Goal: Task Accomplishment & Management: Manage account settings

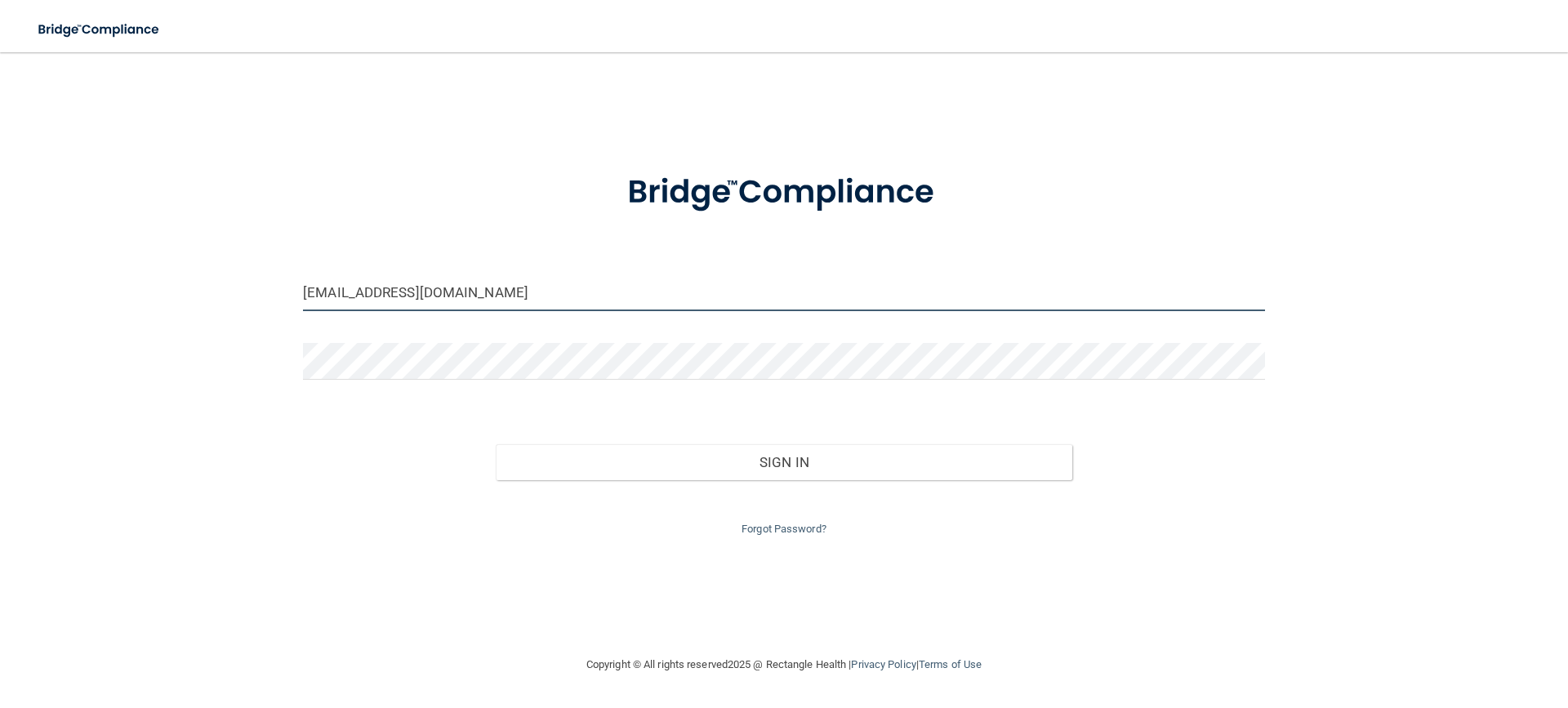
click at [608, 301] on input "[EMAIL_ADDRESS][DOMAIN_NAME]" at bounding box center [784, 293] width 962 height 37
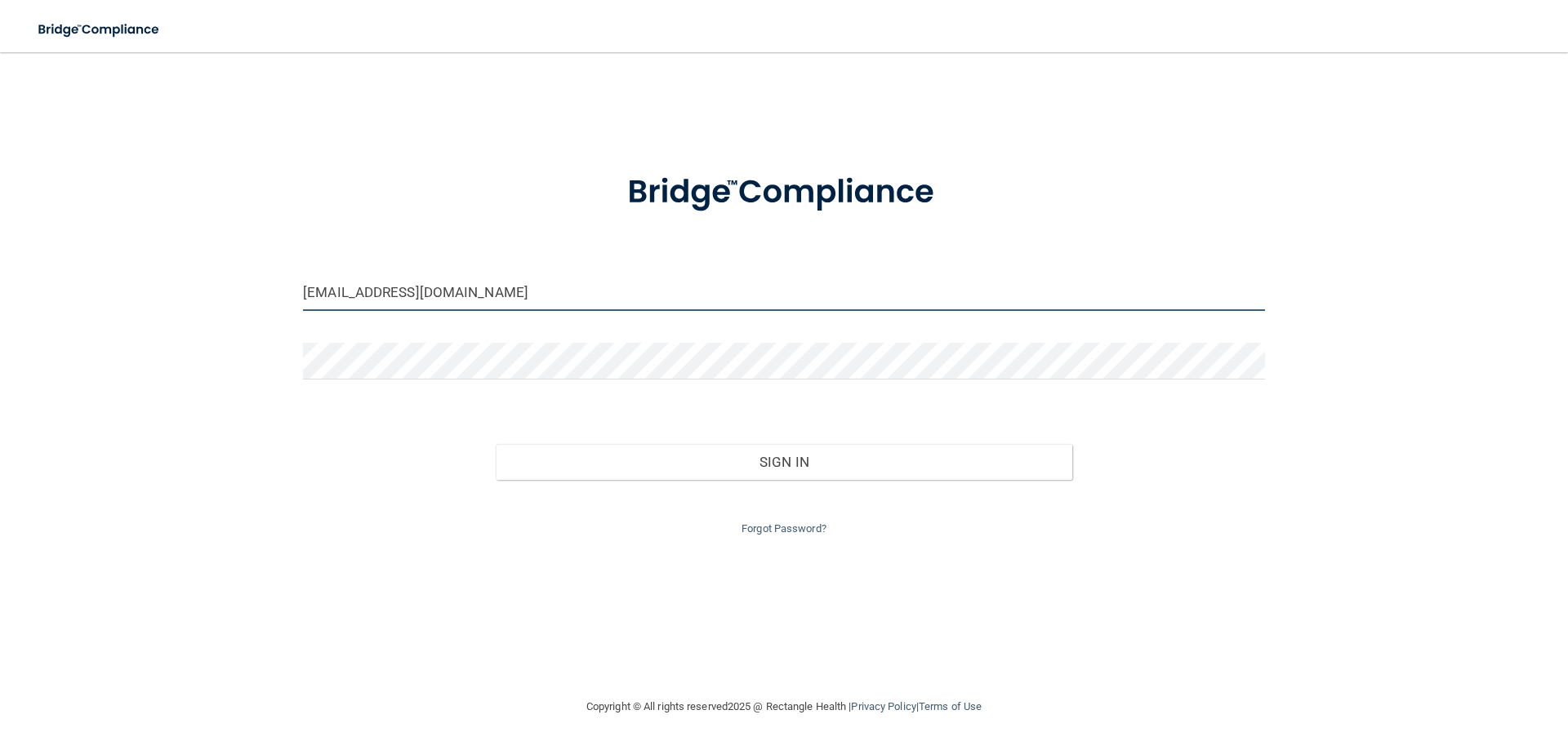
drag, startPoint x: 463, startPoint y: 298, endPoint x: 238, endPoint y: 269, distance: 226.9
click at [242, 269] on div "docr@drrippe.com Invalid email/password. You don't have permission to access th…" at bounding box center [784, 375] width 1503 height 612
type input "[PERSON_NAME][EMAIL_ADDRESS][DOMAIN_NAME]"
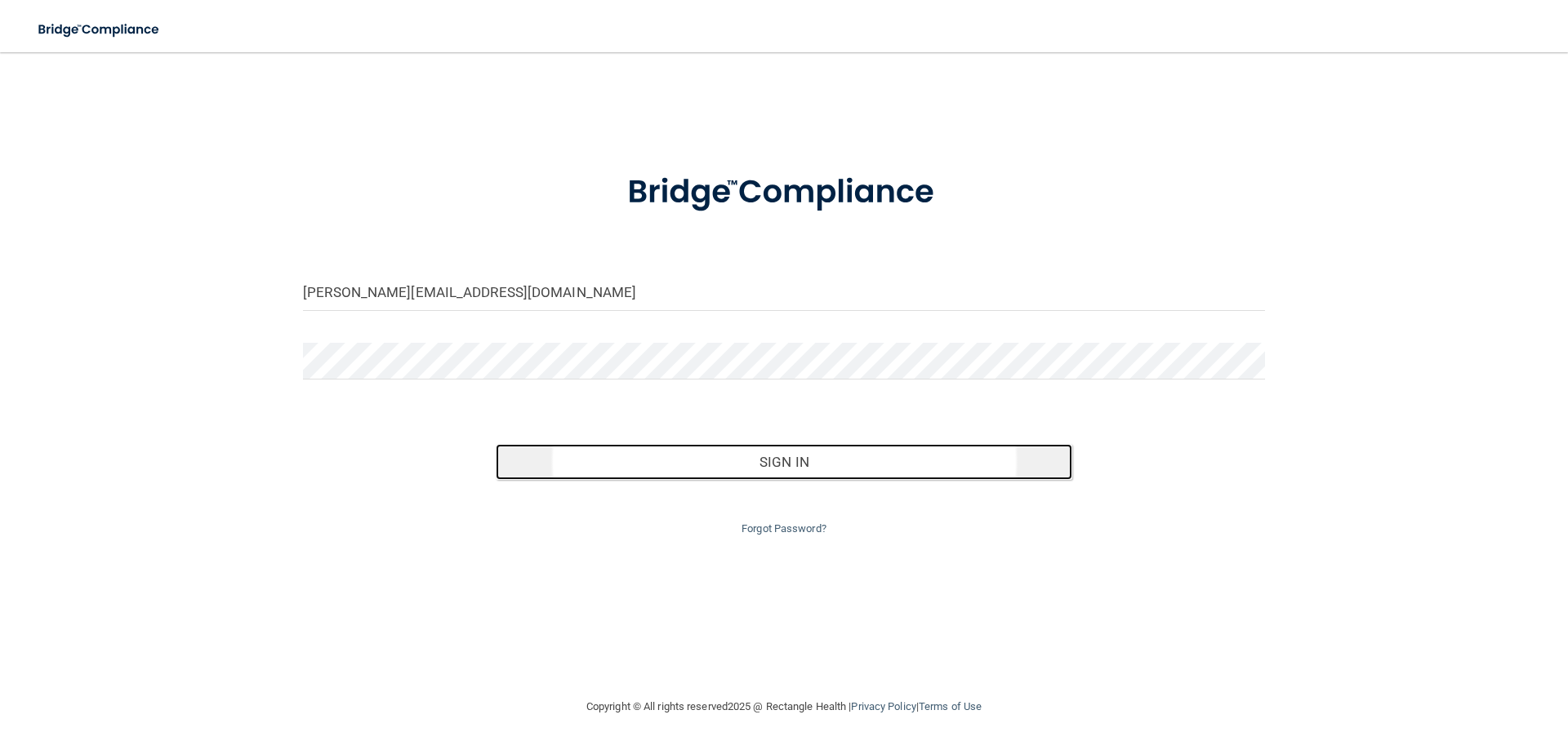
click at [726, 463] on button "Sign In" at bounding box center [784, 462] width 577 height 36
click at [972, 466] on button "Sign In" at bounding box center [784, 462] width 577 height 36
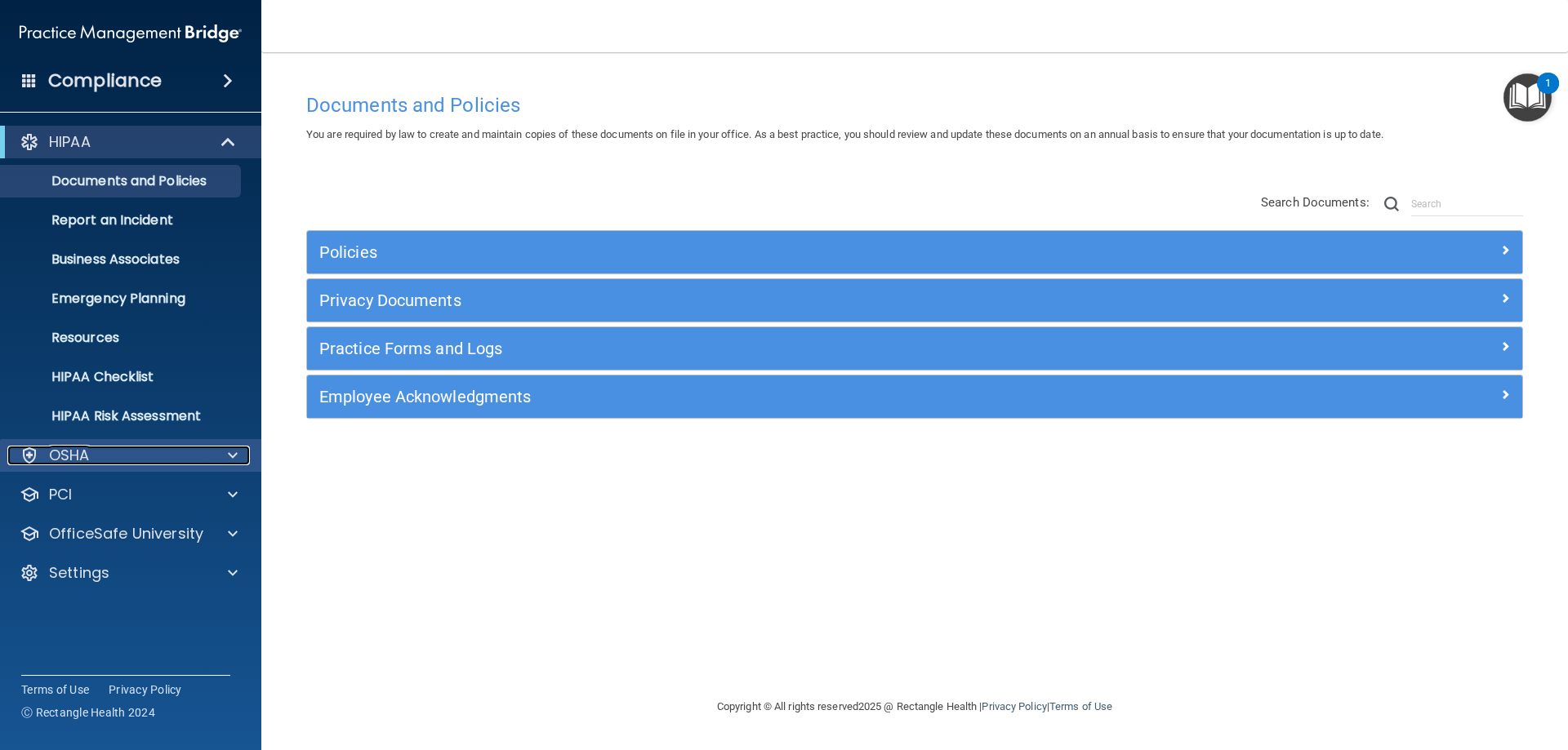
click at [241, 452] on div at bounding box center [230, 456] width 41 height 19
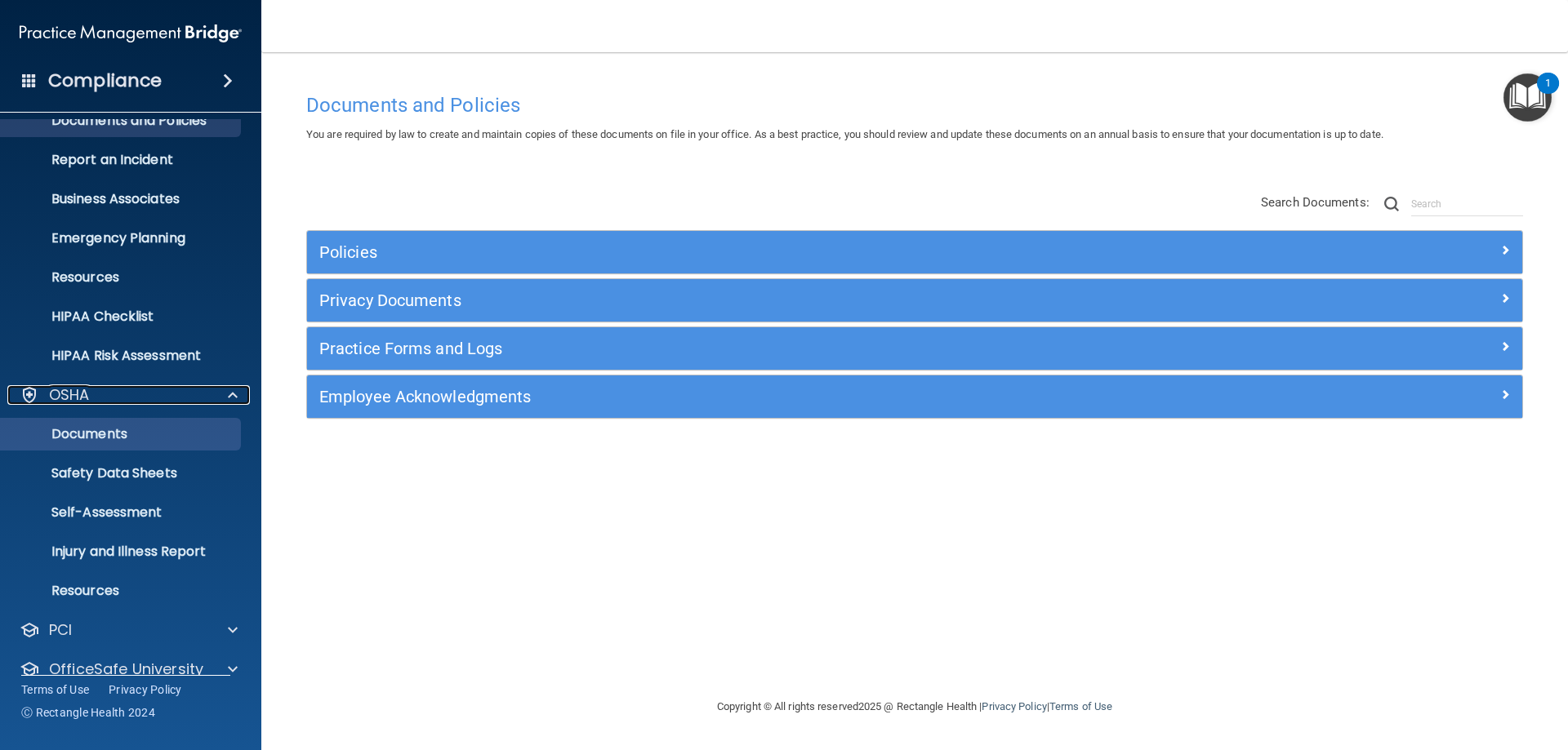
scroll to position [124, 0]
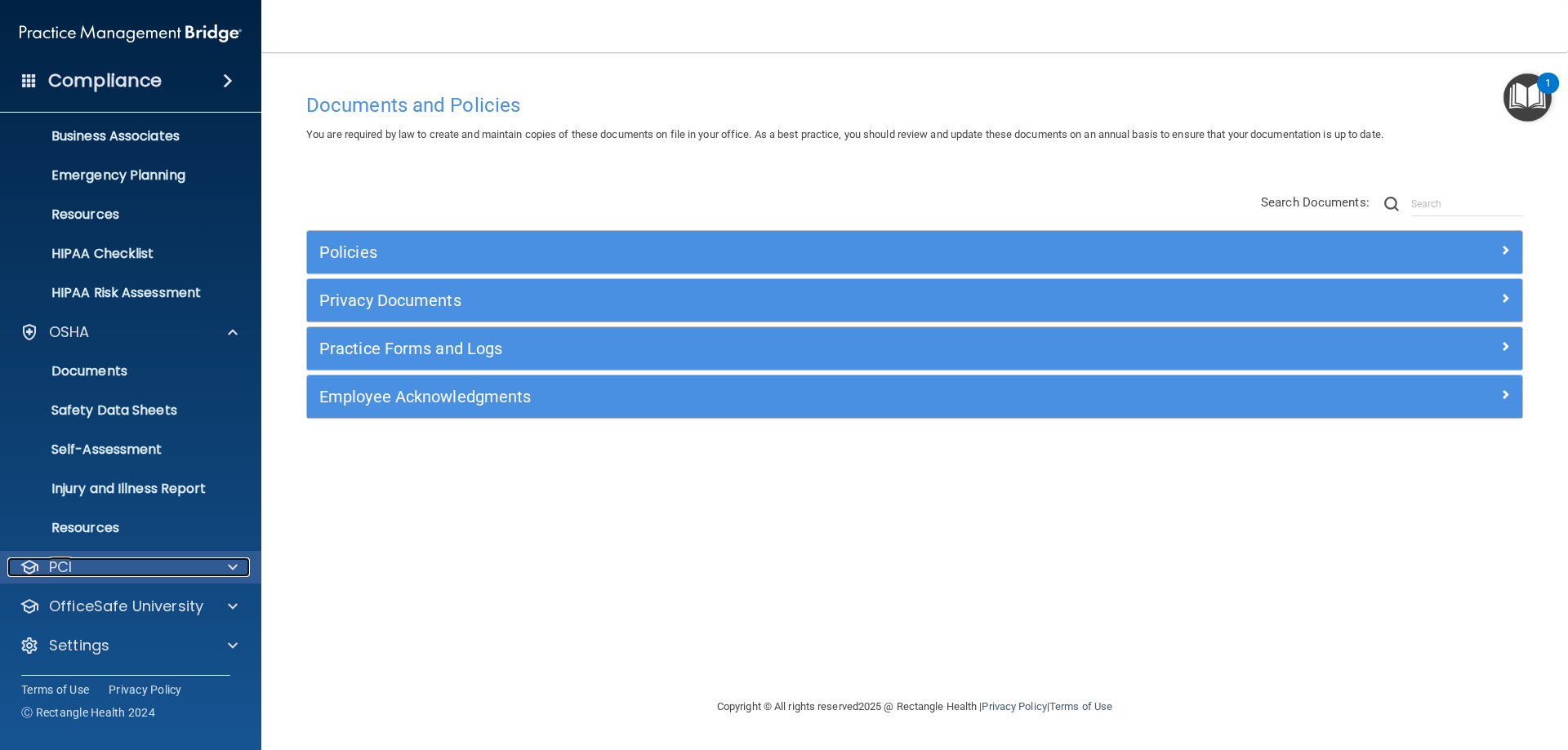
click at [223, 557] on div at bounding box center [230, 567] width 41 height 19
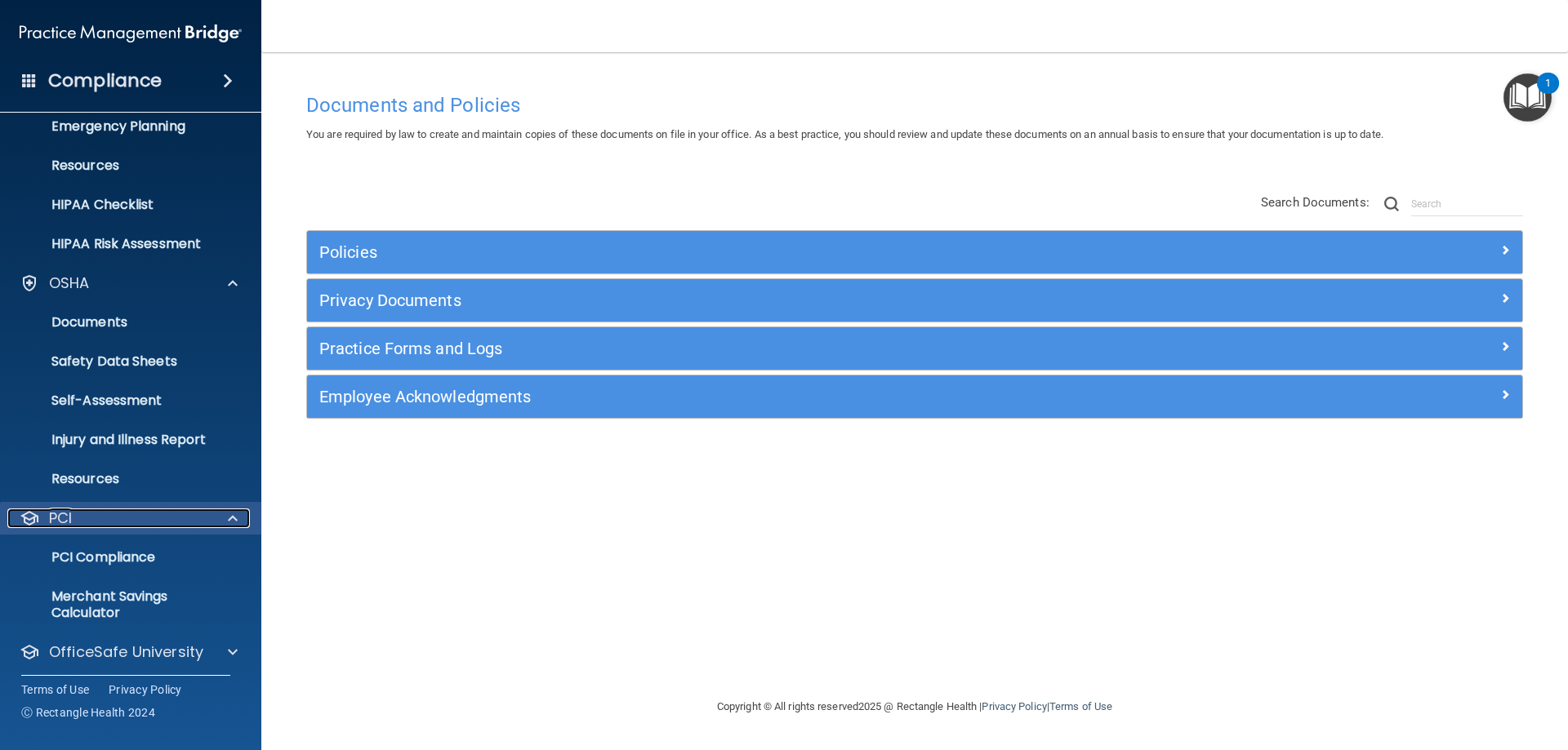
scroll to position [218, 0]
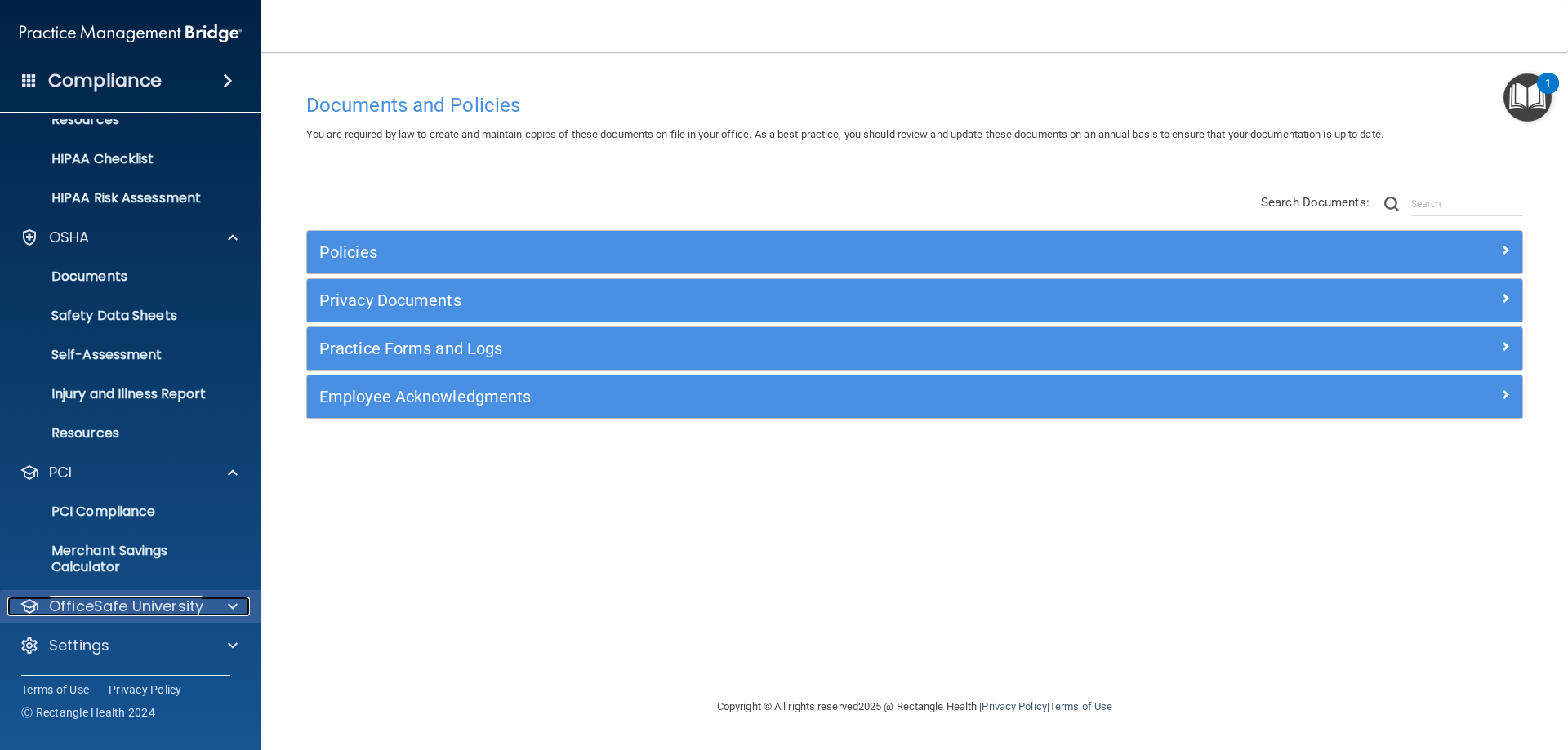
click at [234, 604] on span at bounding box center [232, 606] width 10 height 19
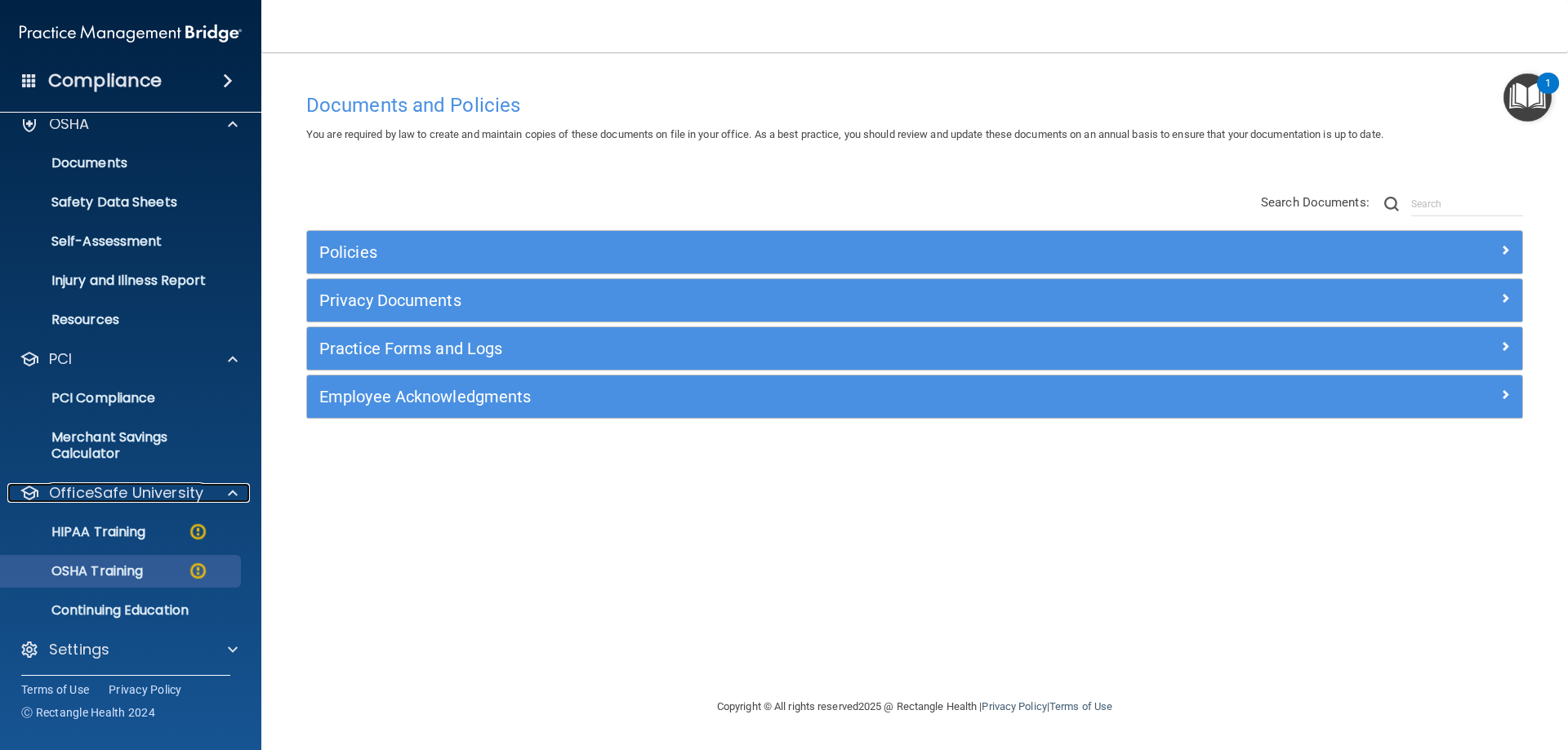
scroll to position [336, 0]
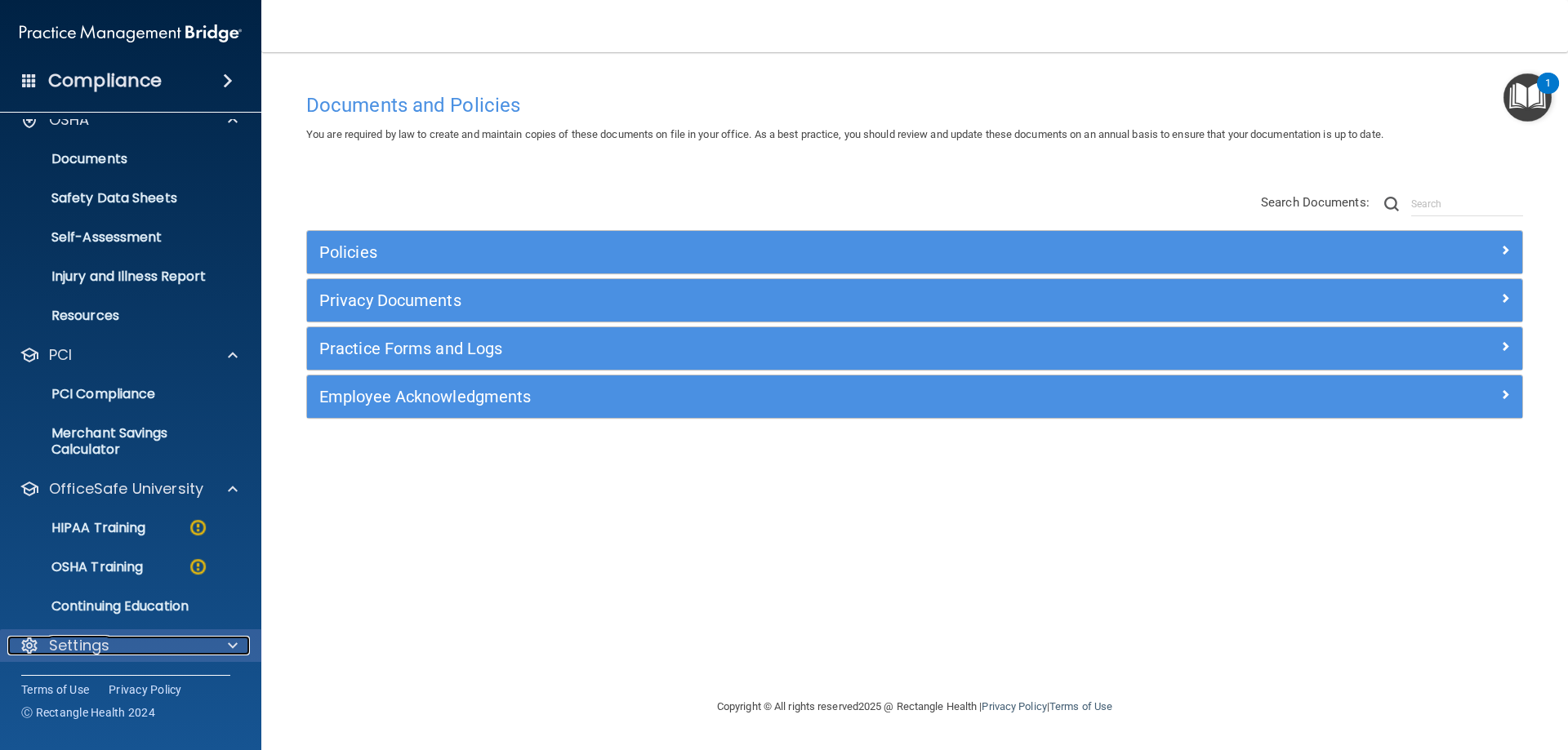
click at [227, 642] on div at bounding box center [230, 646] width 41 height 19
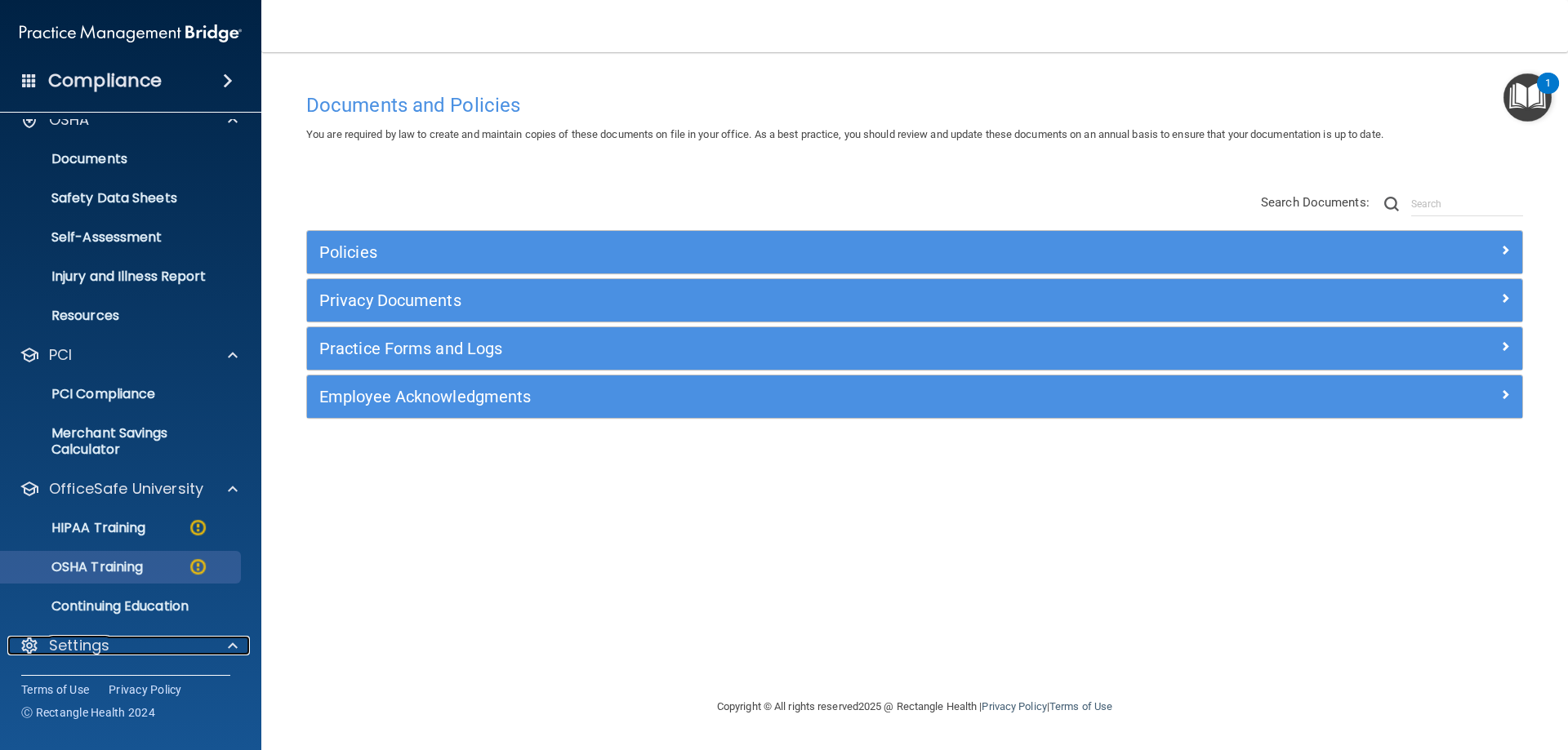
scroll to position [492, 0]
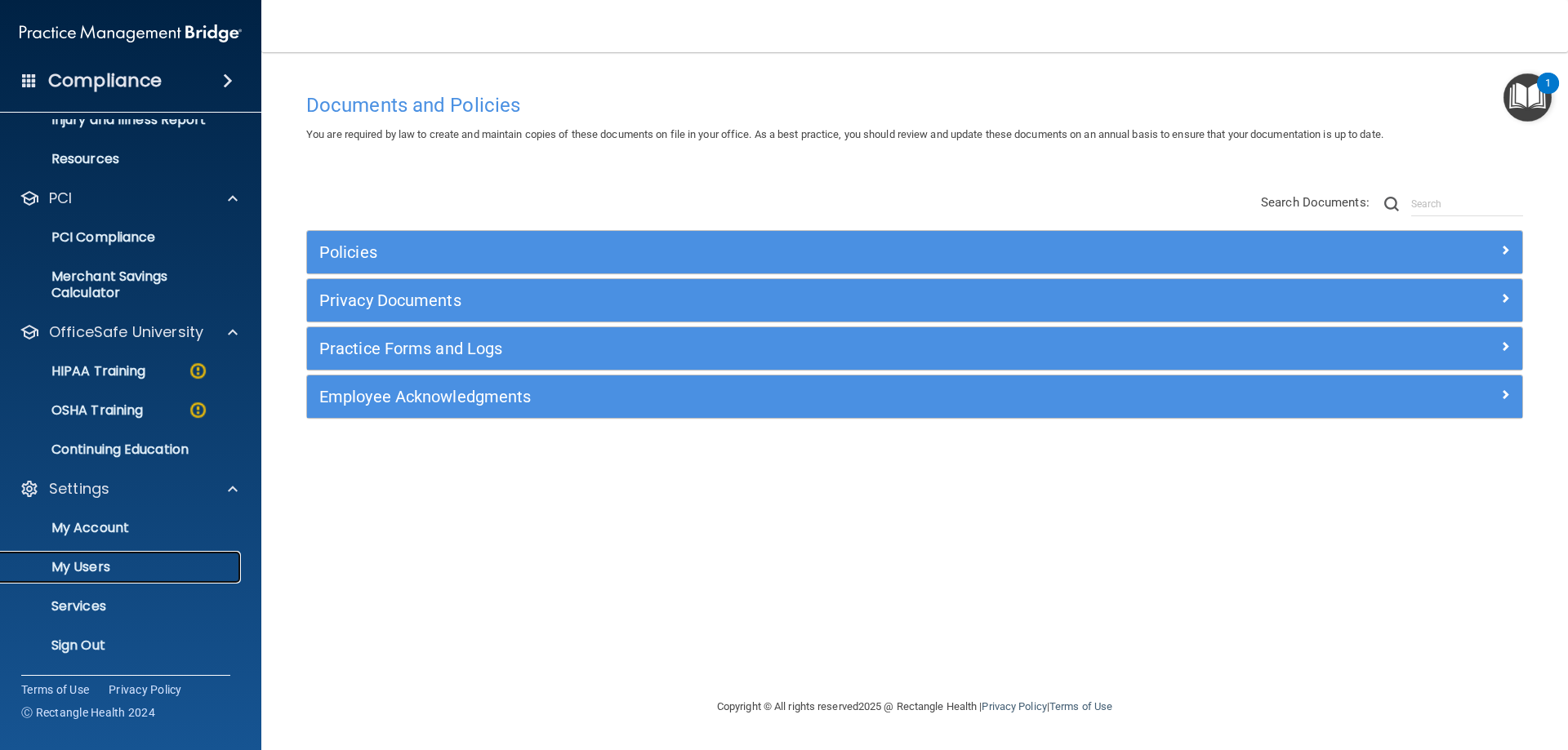
click at [107, 570] on p "My Users" at bounding box center [122, 567] width 223 height 16
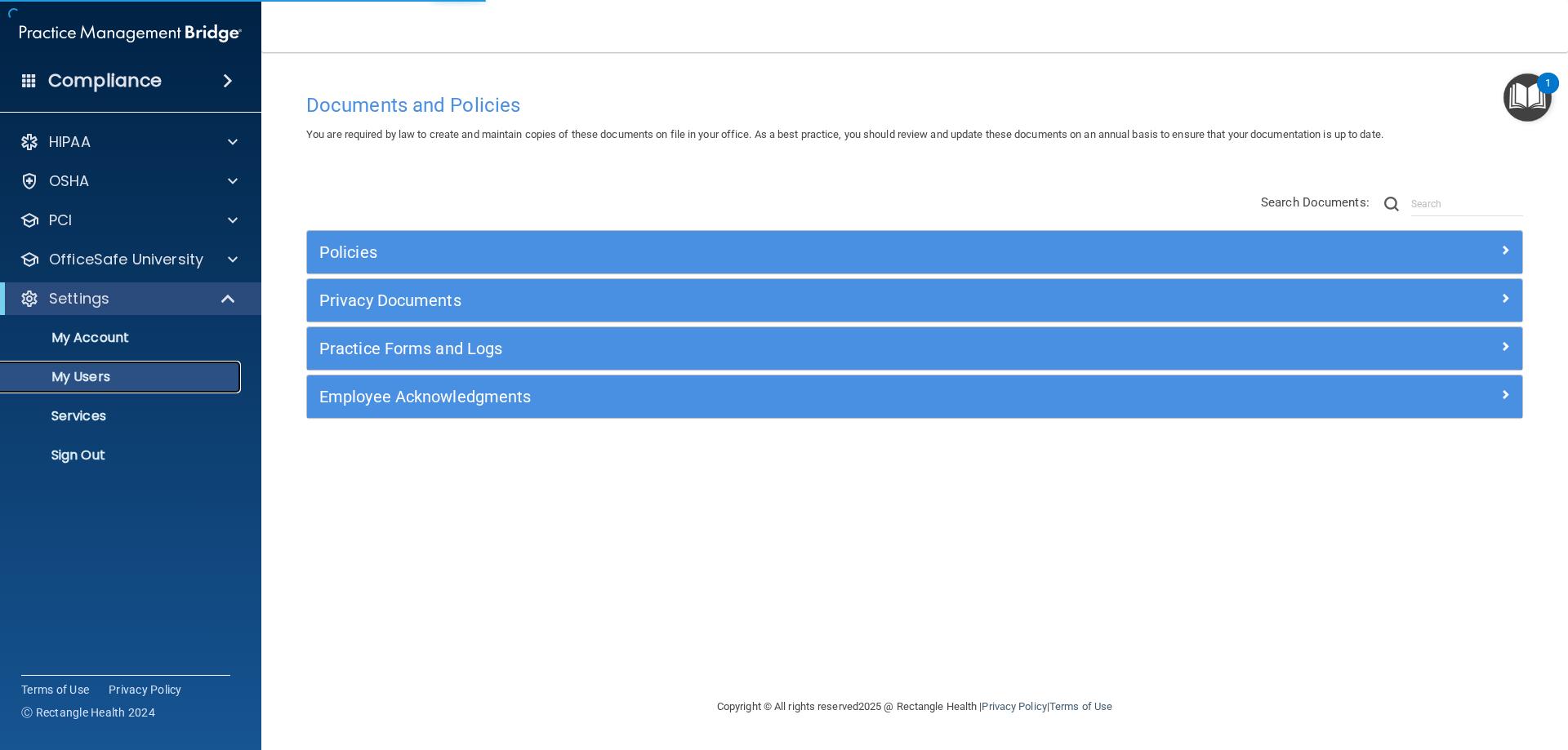
select select "20"
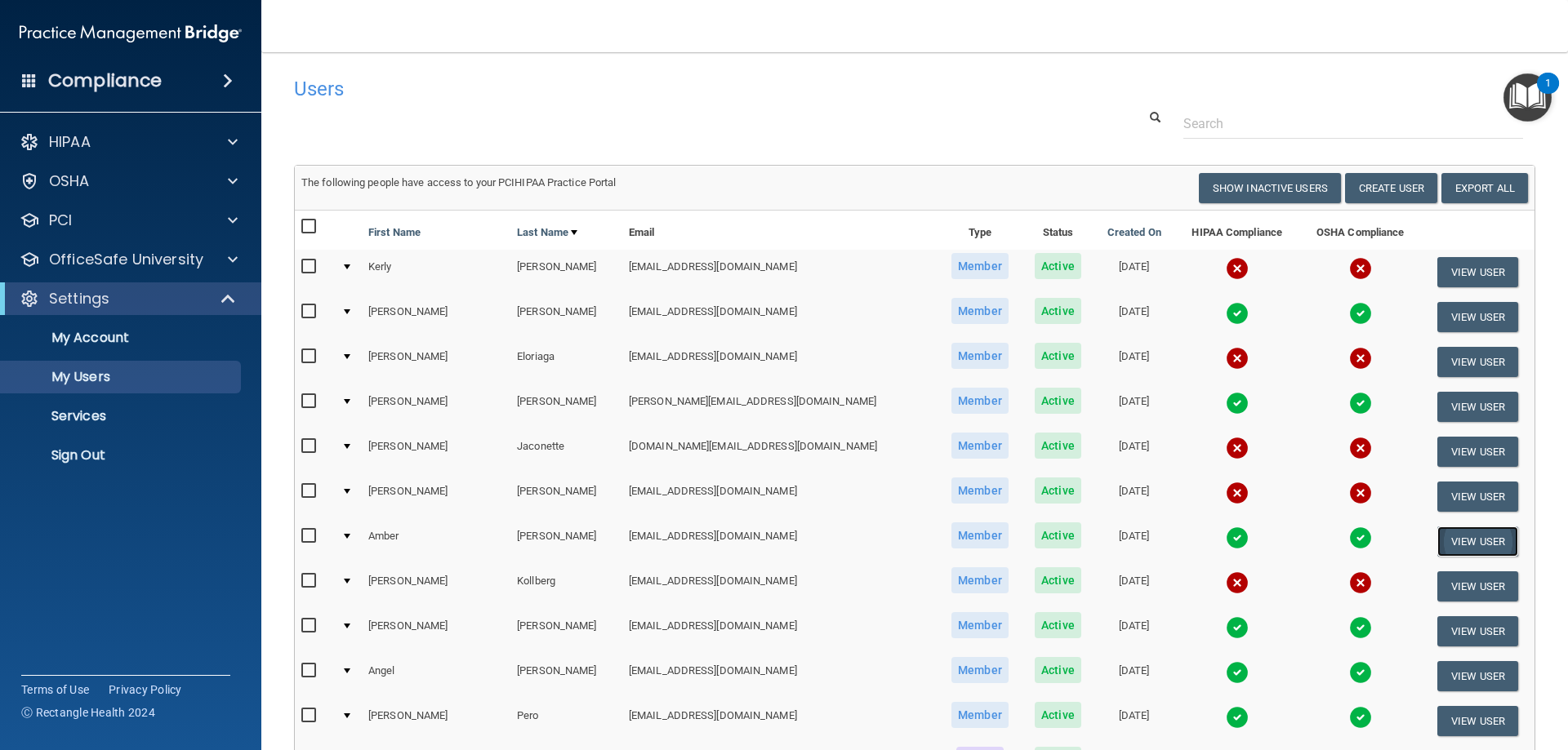
click at [1442, 538] on button "View User" at bounding box center [1477, 542] width 80 height 30
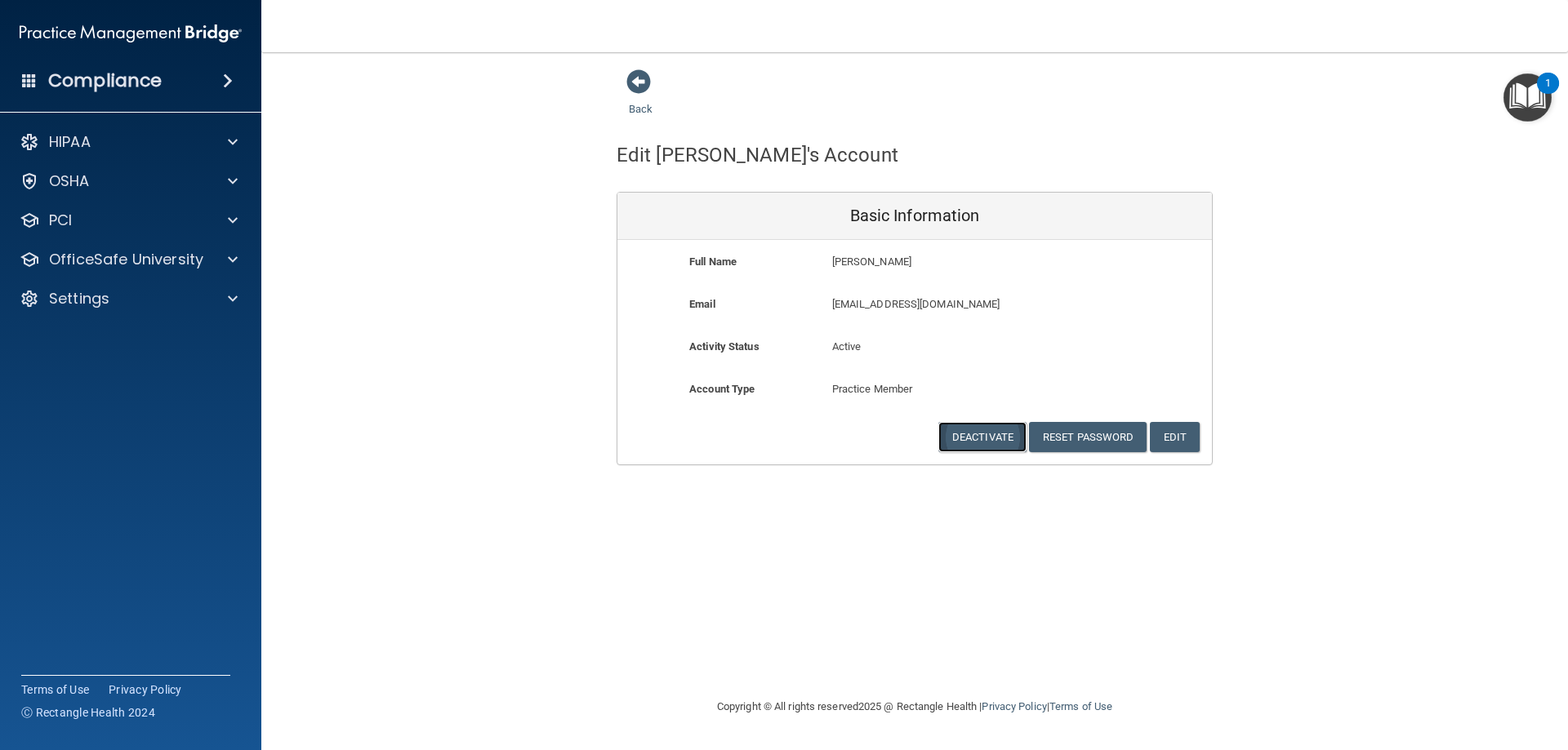
click at [970, 434] on button "Deactivate" at bounding box center [983, 437] width 88 height 30
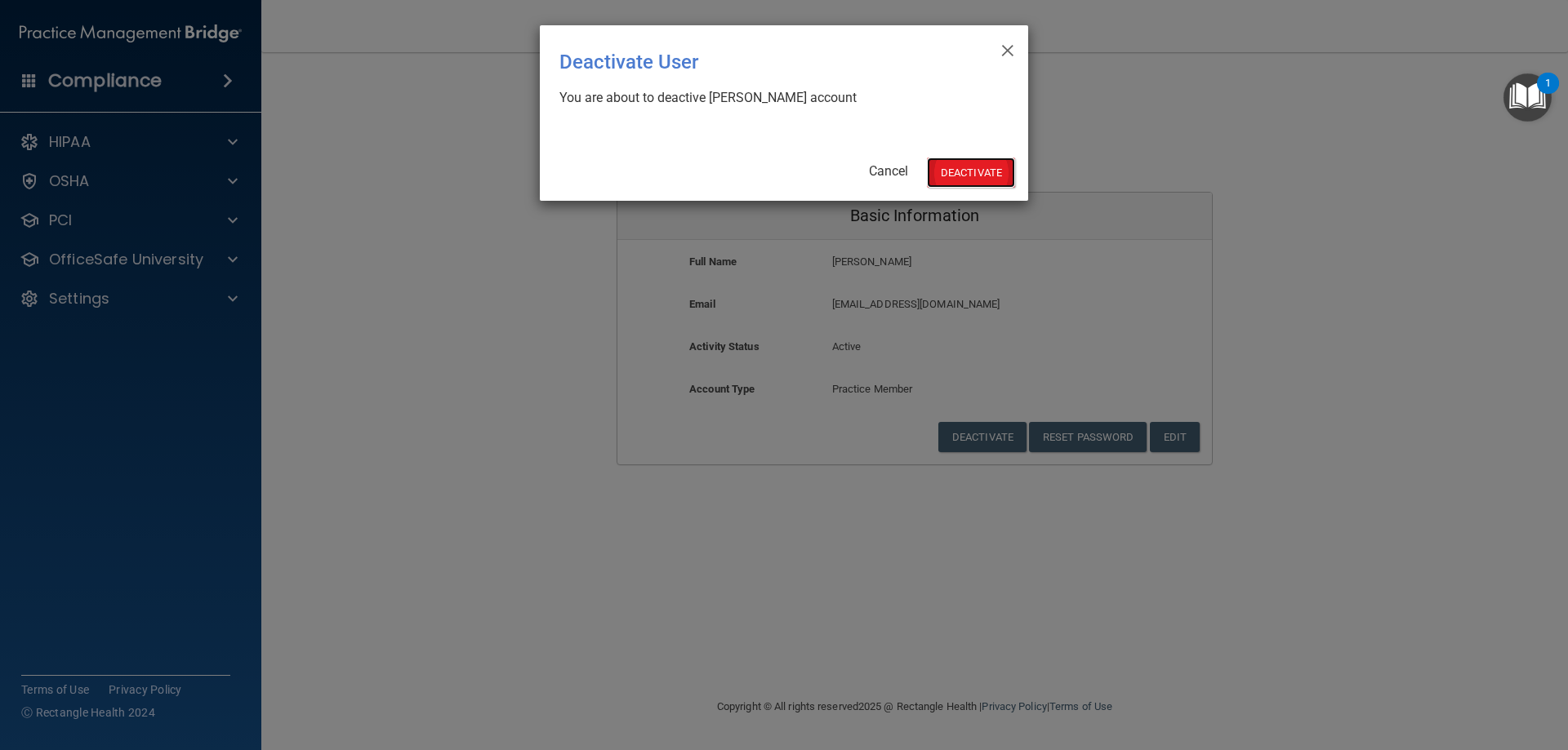
click at [969, 173] on button "Deactivate" at bounding box center [971, 172] width 88 height 30
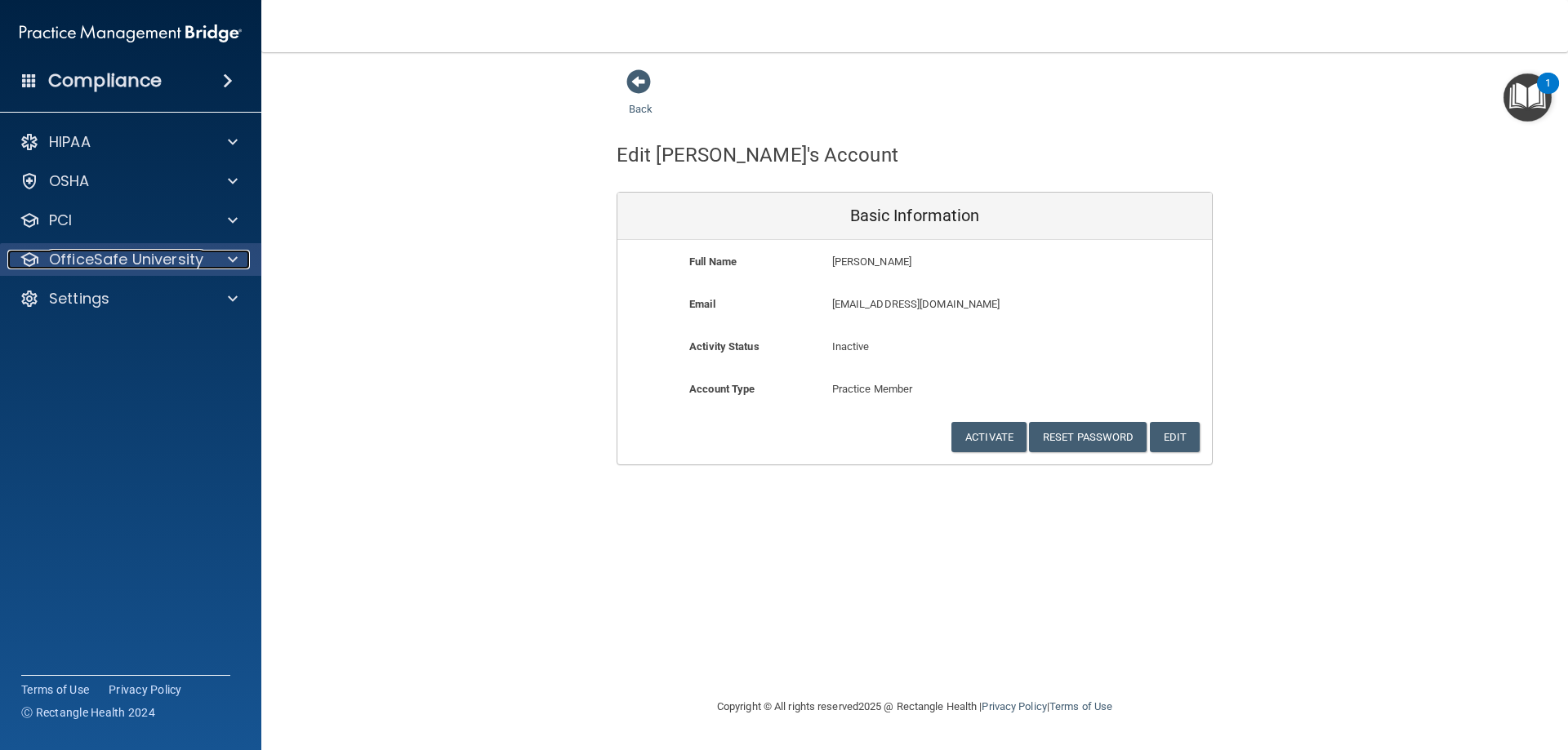
click at [196, 261] on p "OfficeSafe University" at bounding box center [126, 260] width 155 height 19
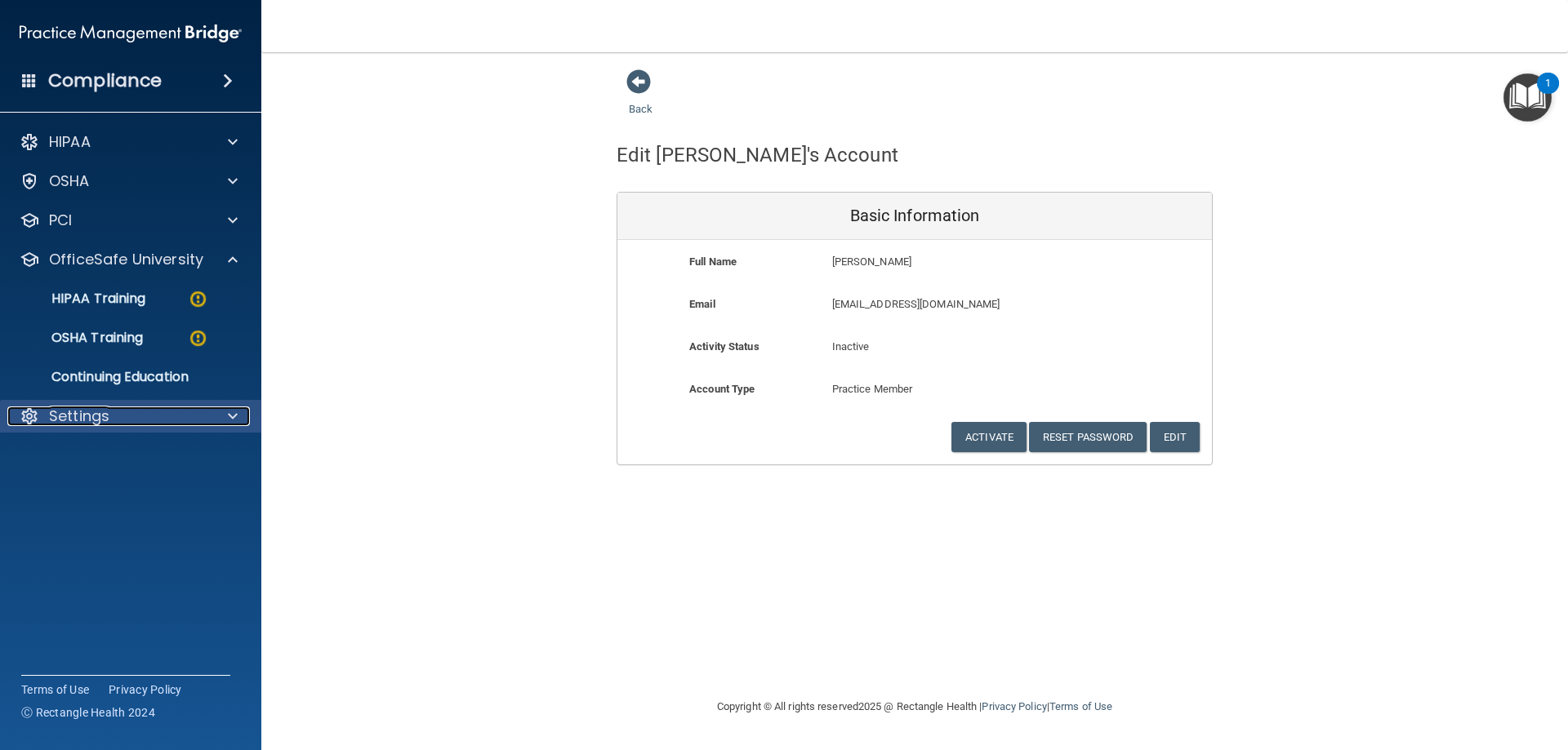
click at [225, 406] on div at bounding box center [230, 416] width 41 height 19
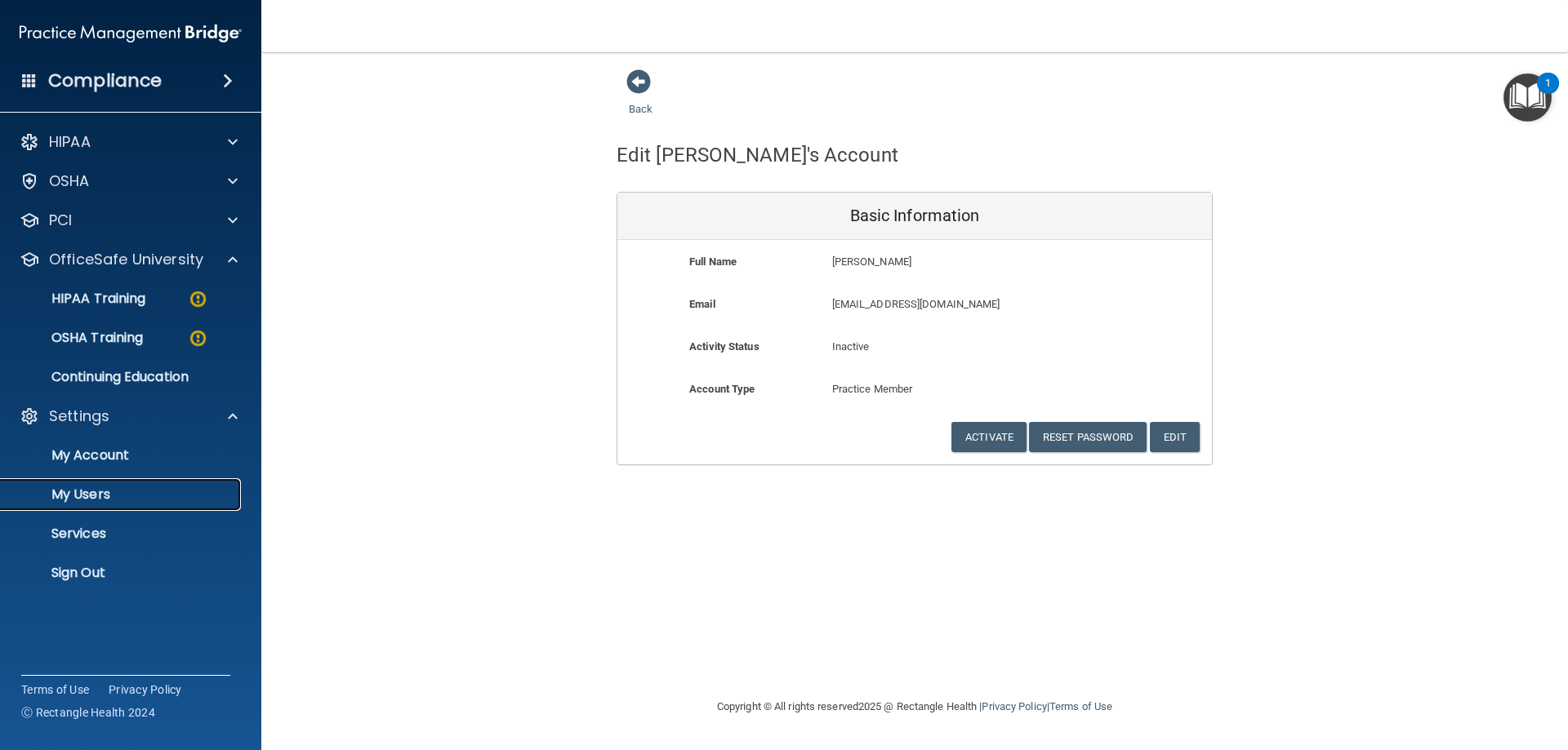
click at [158, 499] on p "My Users" at bounding box center [122, 495] width 223 height 16
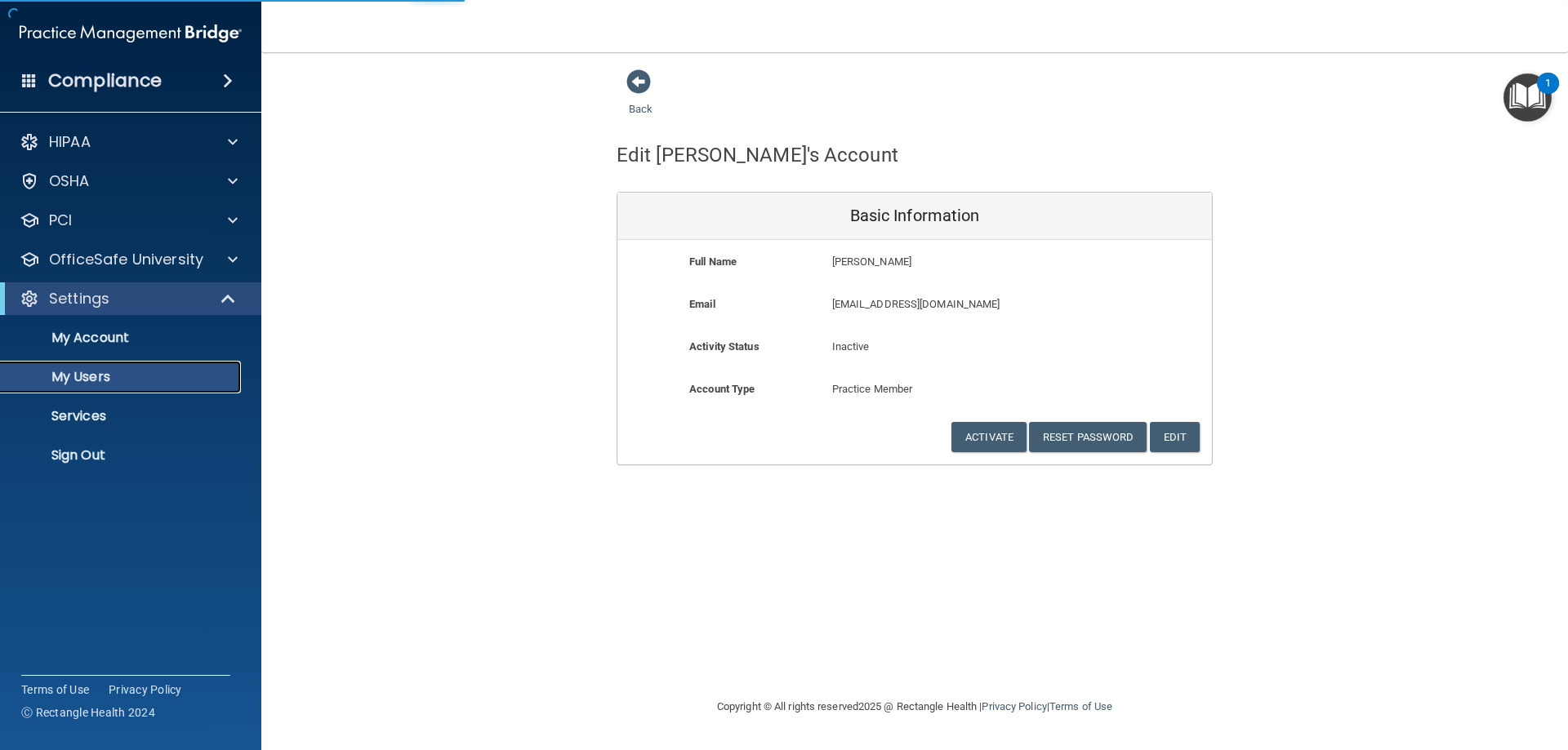
select select "20"
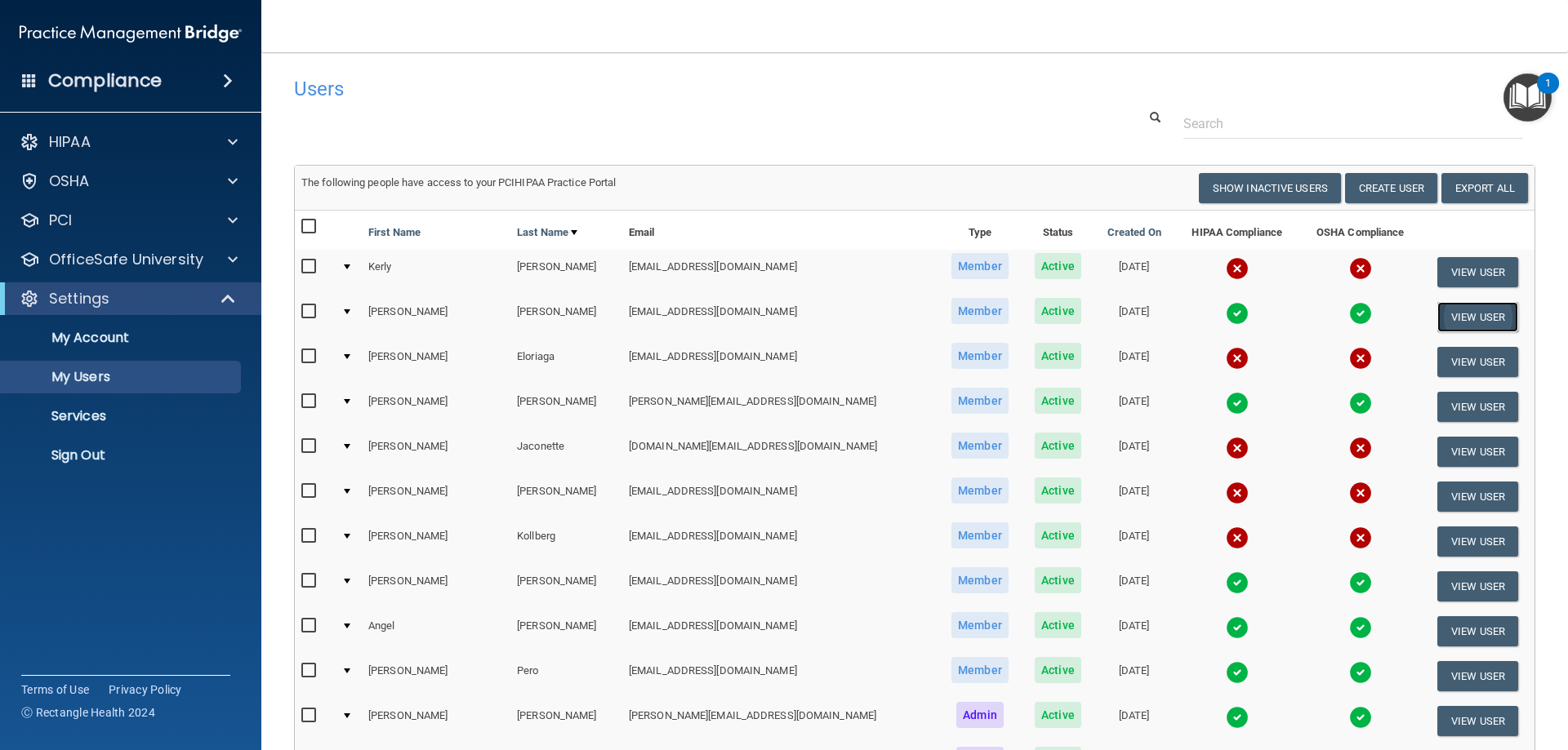
click at [1450, 313] on button "View User" at bounding box center [1477, 317] width 80 height 30
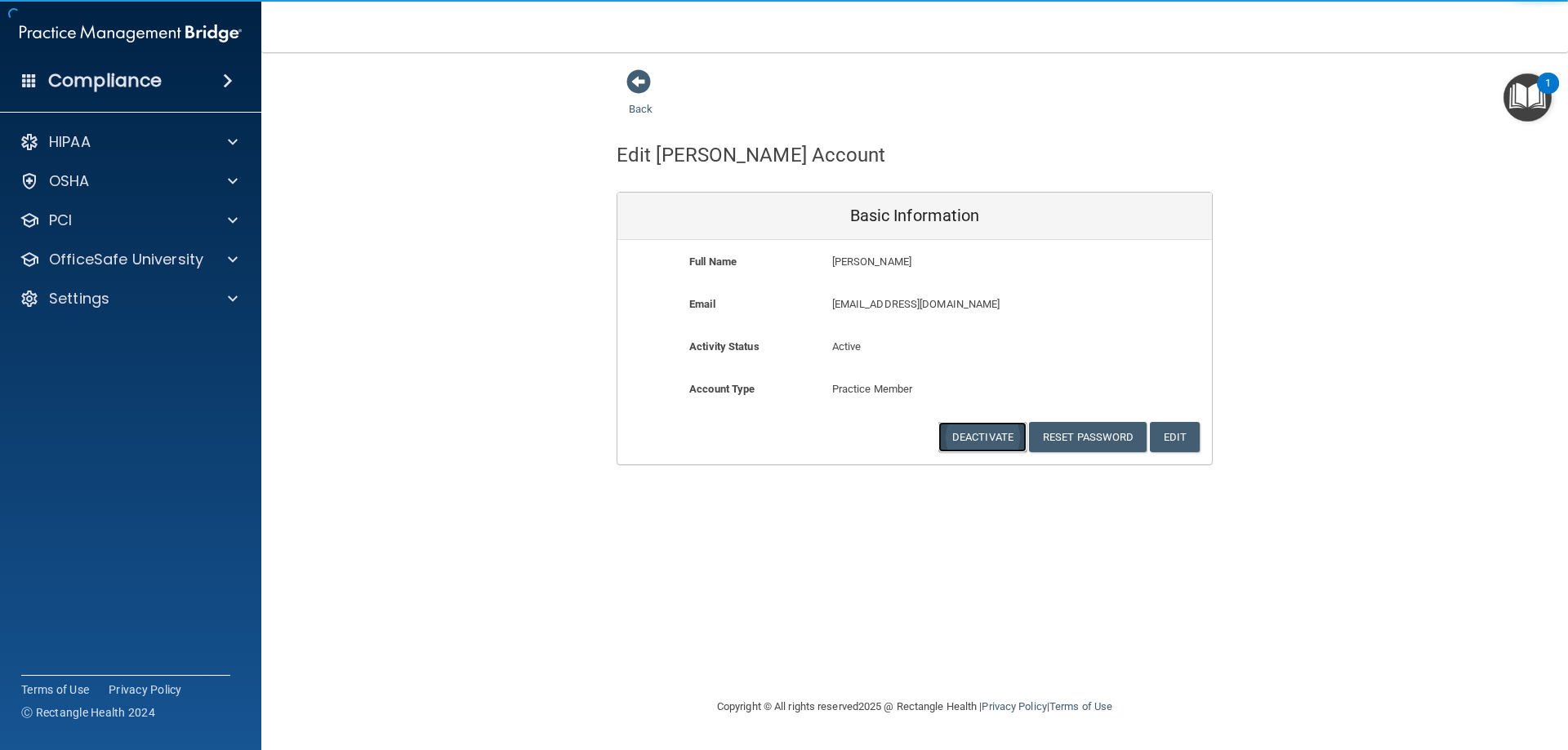
click at [1011, 431] on button "Deactivate" at bounding box center [983, 437] width 88 height 30
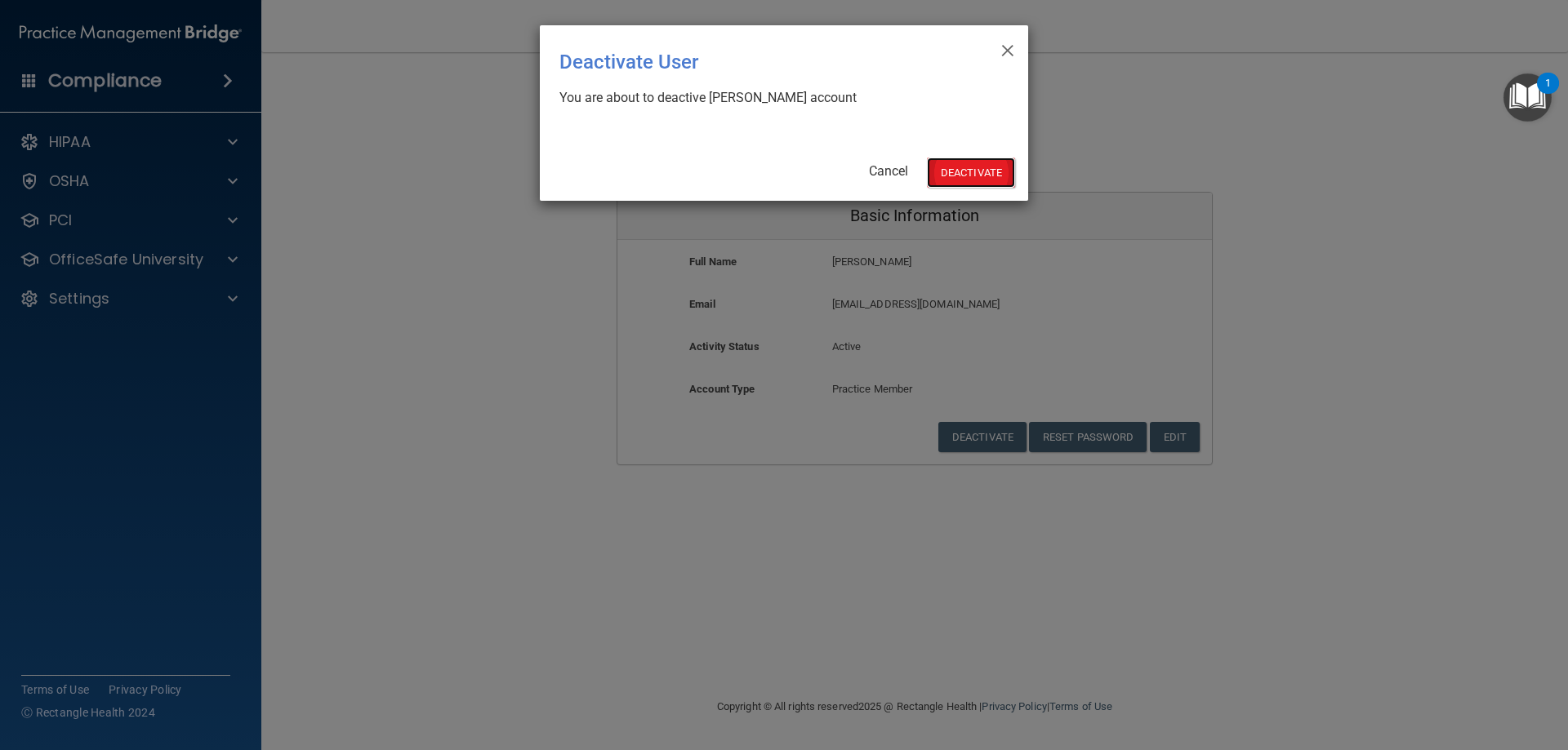
click at [957, 164] on button "Deactivate" at bounding box center [971, 172] width 88 height 30
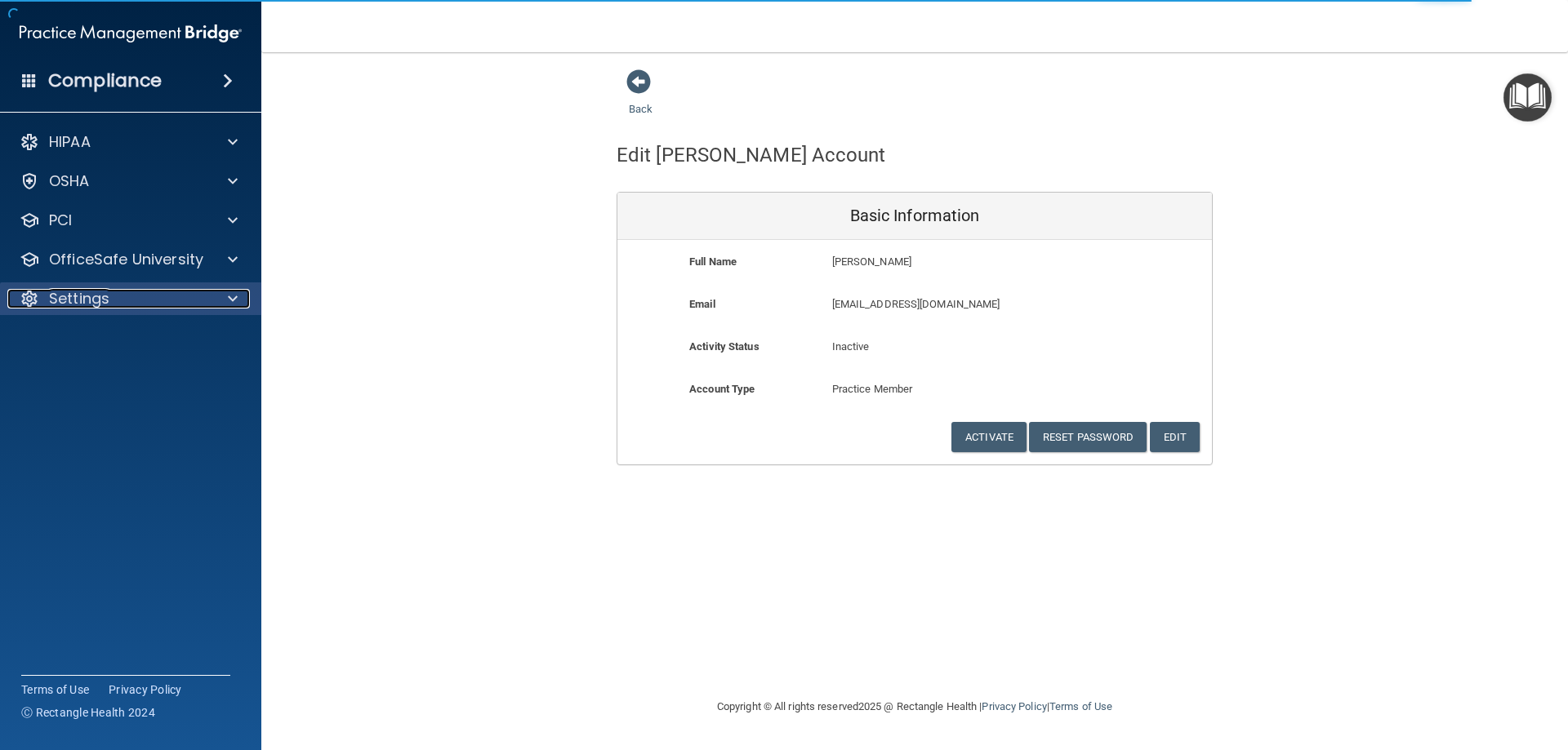
click at [171, 297] on div "Settings" at bounding box center [108, 299] width 202 height 19
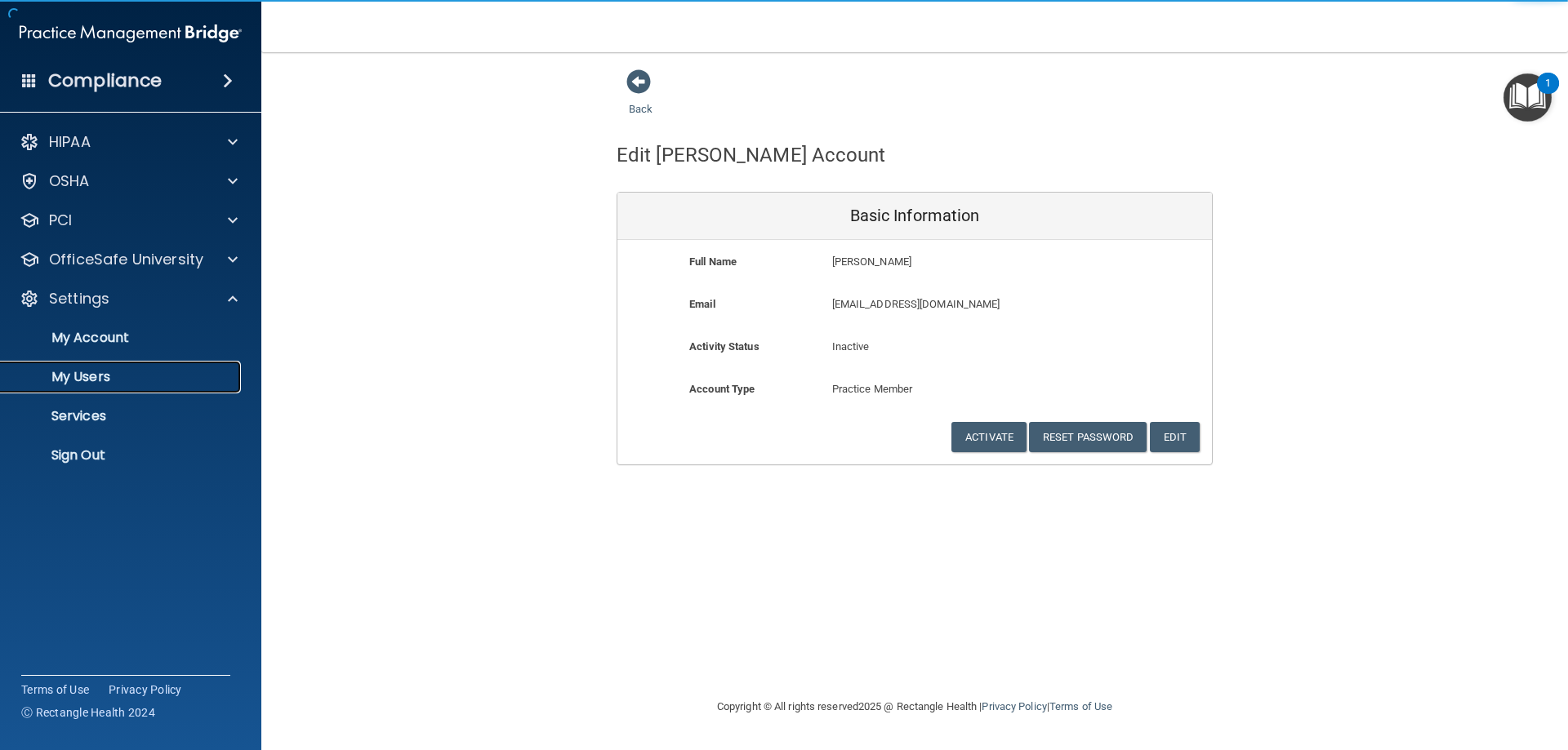
click at [141, 375] on p "My Users" at bounding box center [122, 377] width 223 height 16
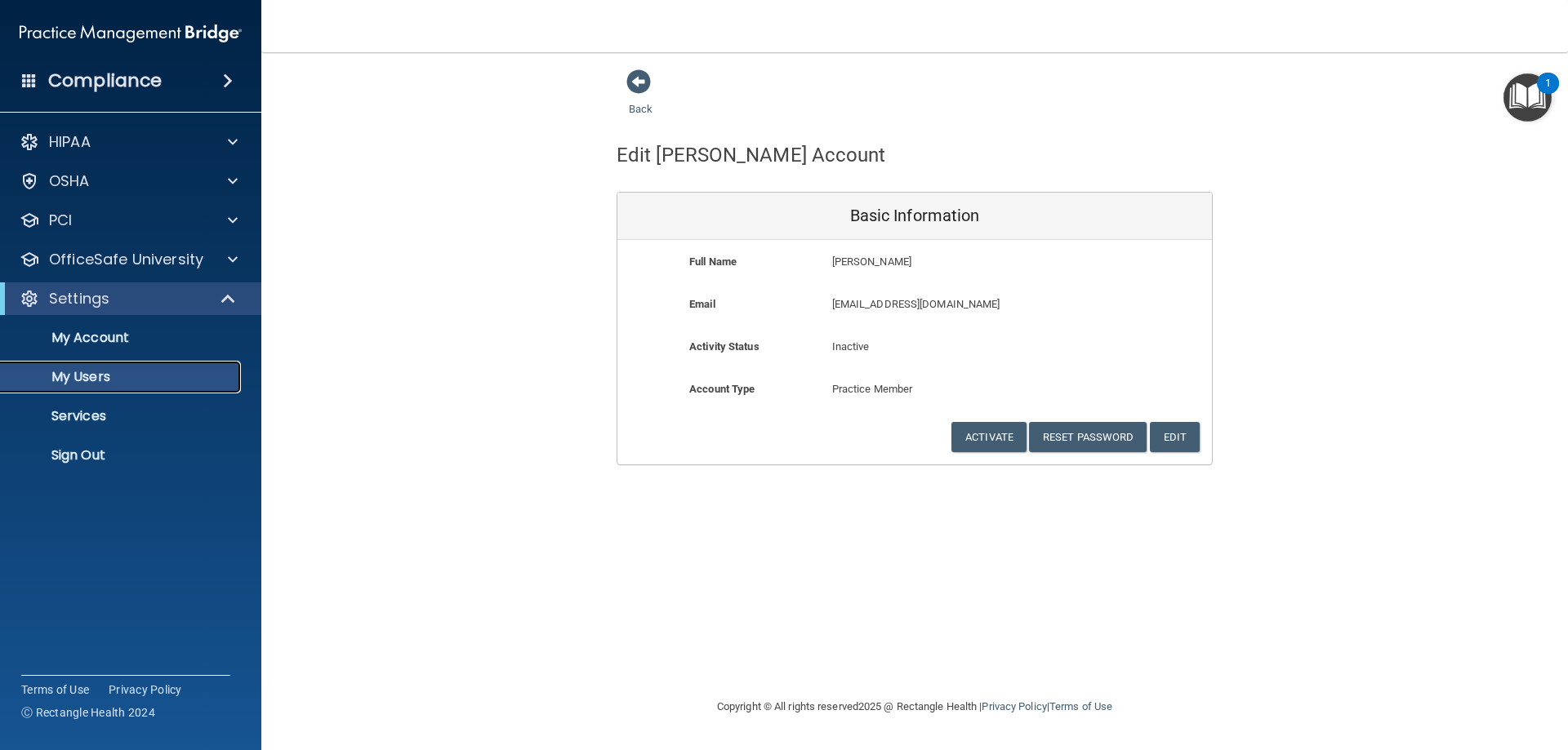
select select "20"
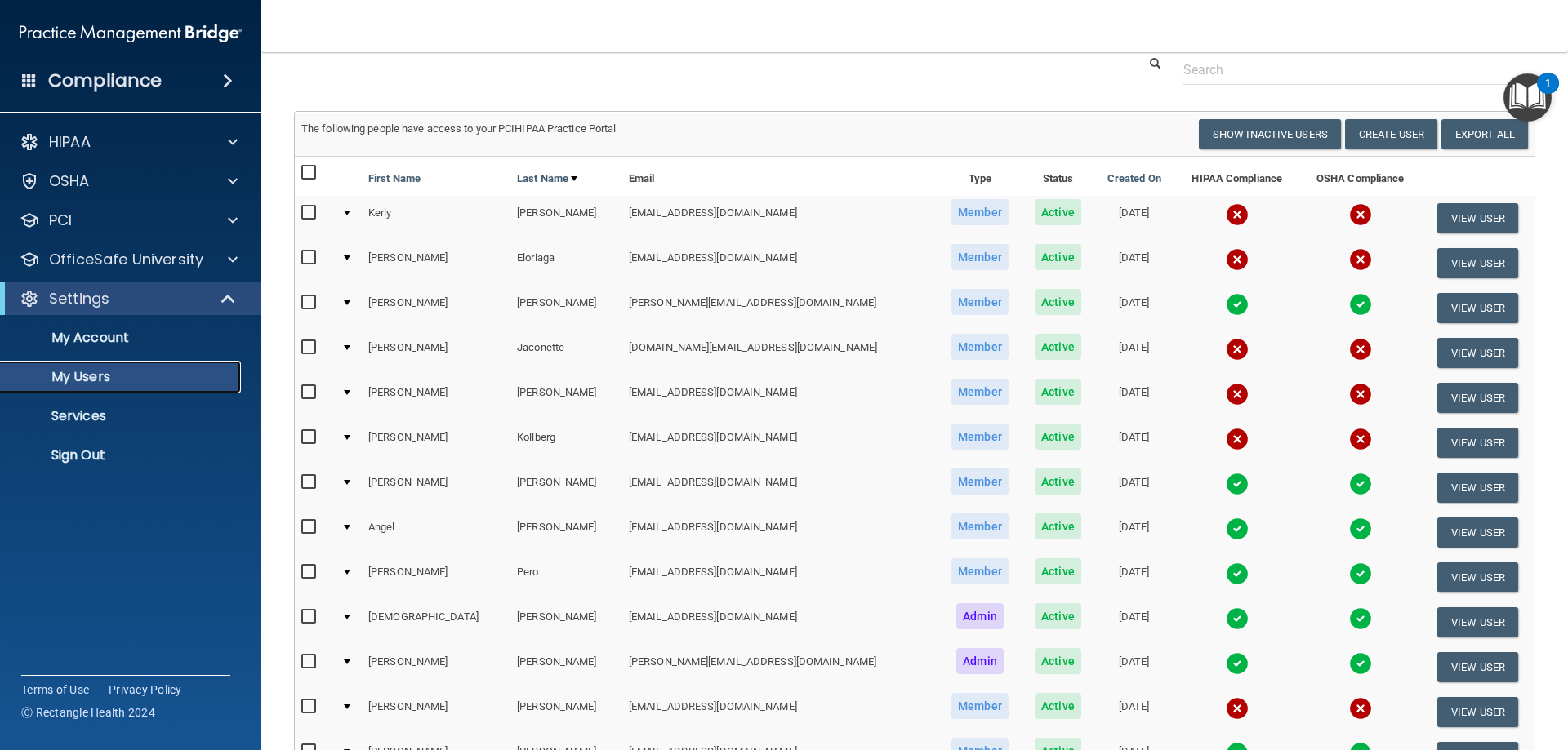
scroll to position [163, 0]
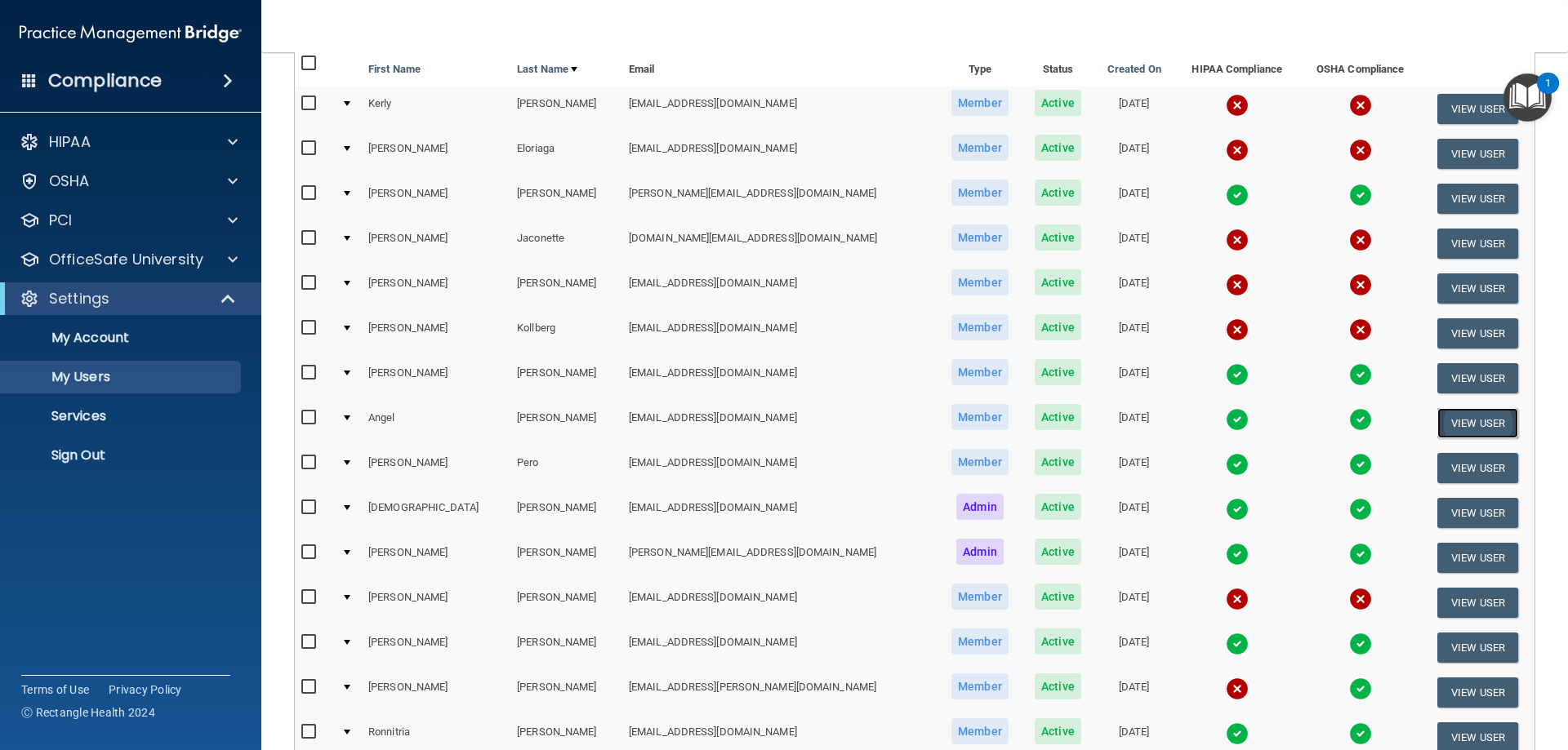
click at [1458, 418] on button "View User" at bounding box center [1477, 423] width 80 height 30
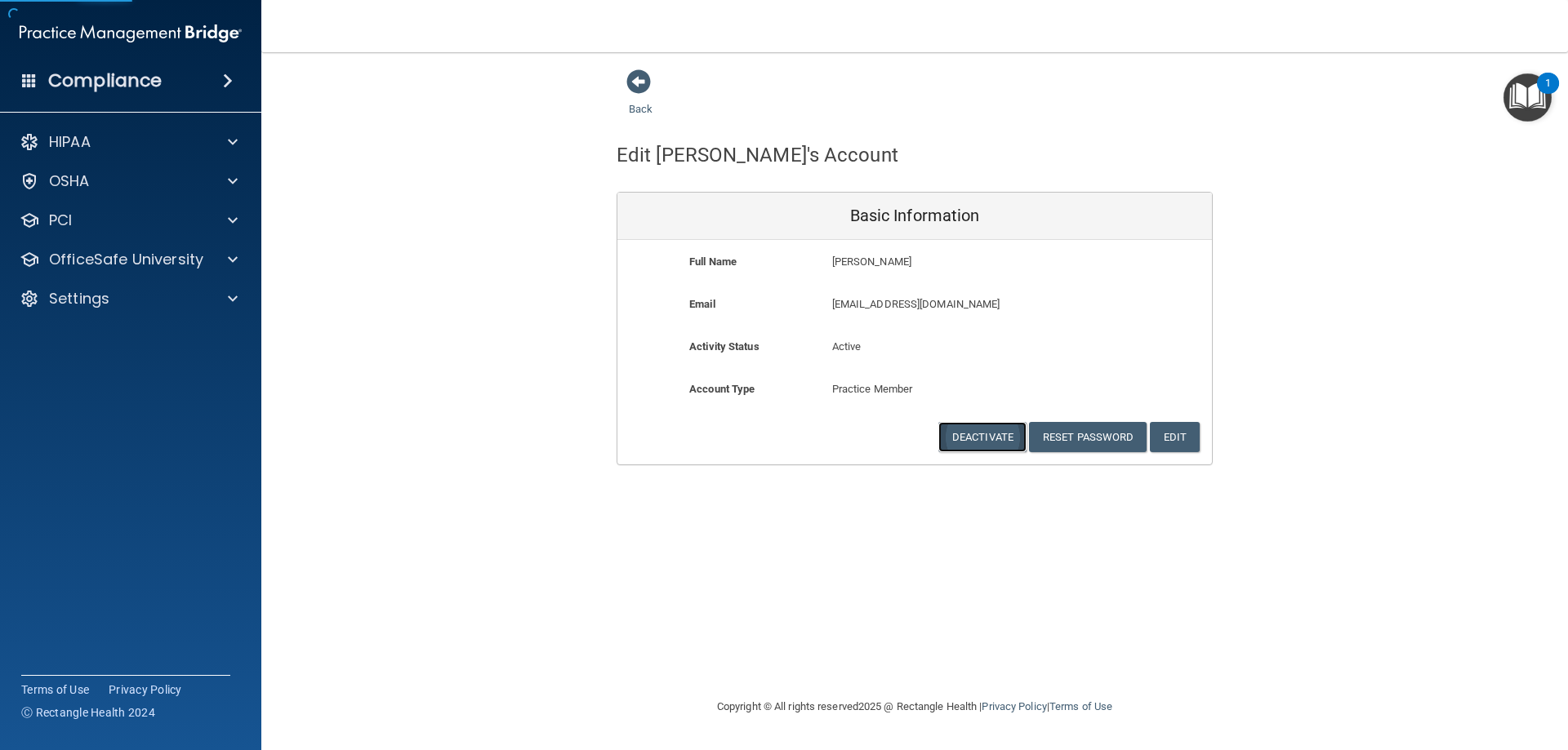
click at [985, 442] on button "Deactivate" at bounding box center [983, 437] width 88 height 30
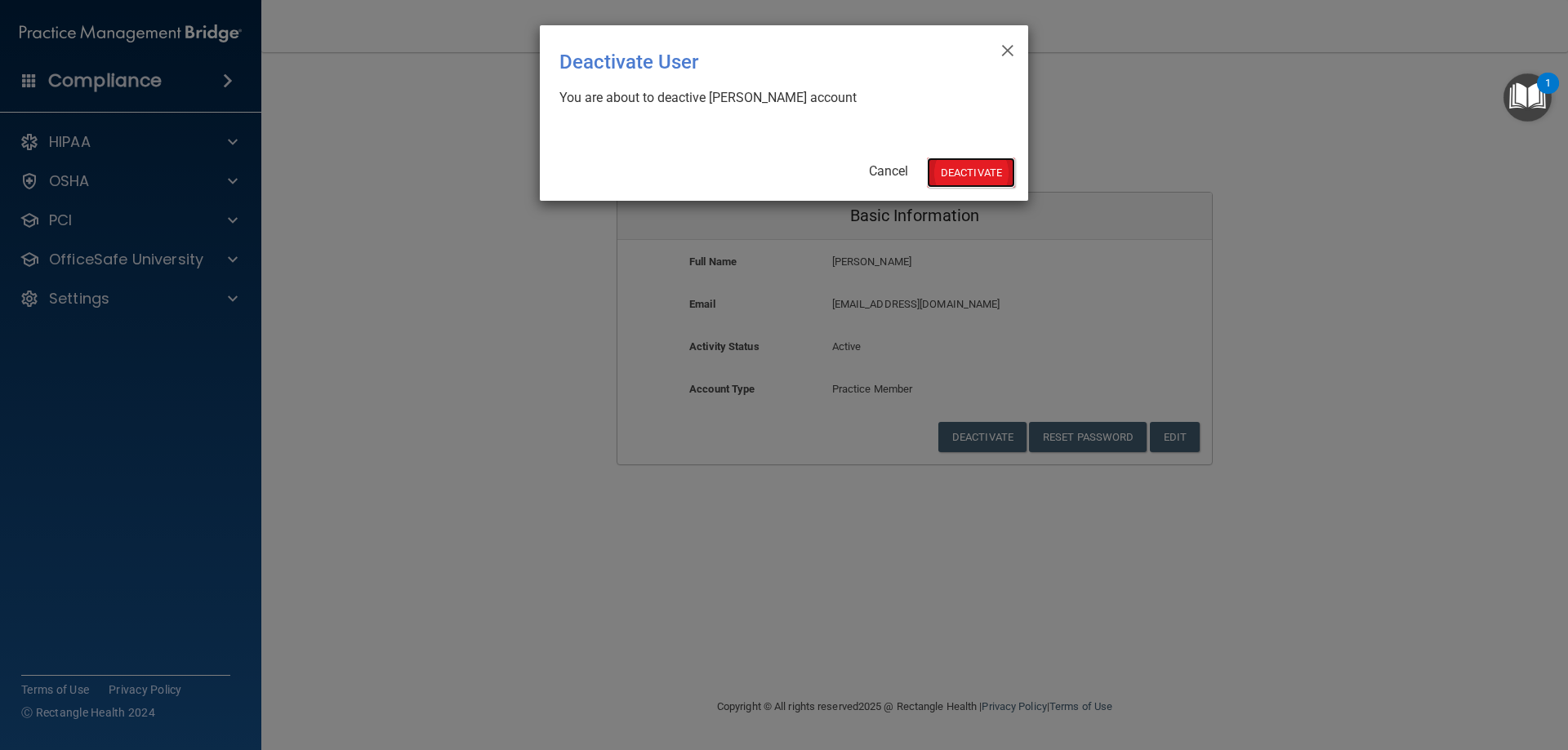
click at [963, 177] on button "Deactivate" at bounding box center [971, 172] width 88 height 30
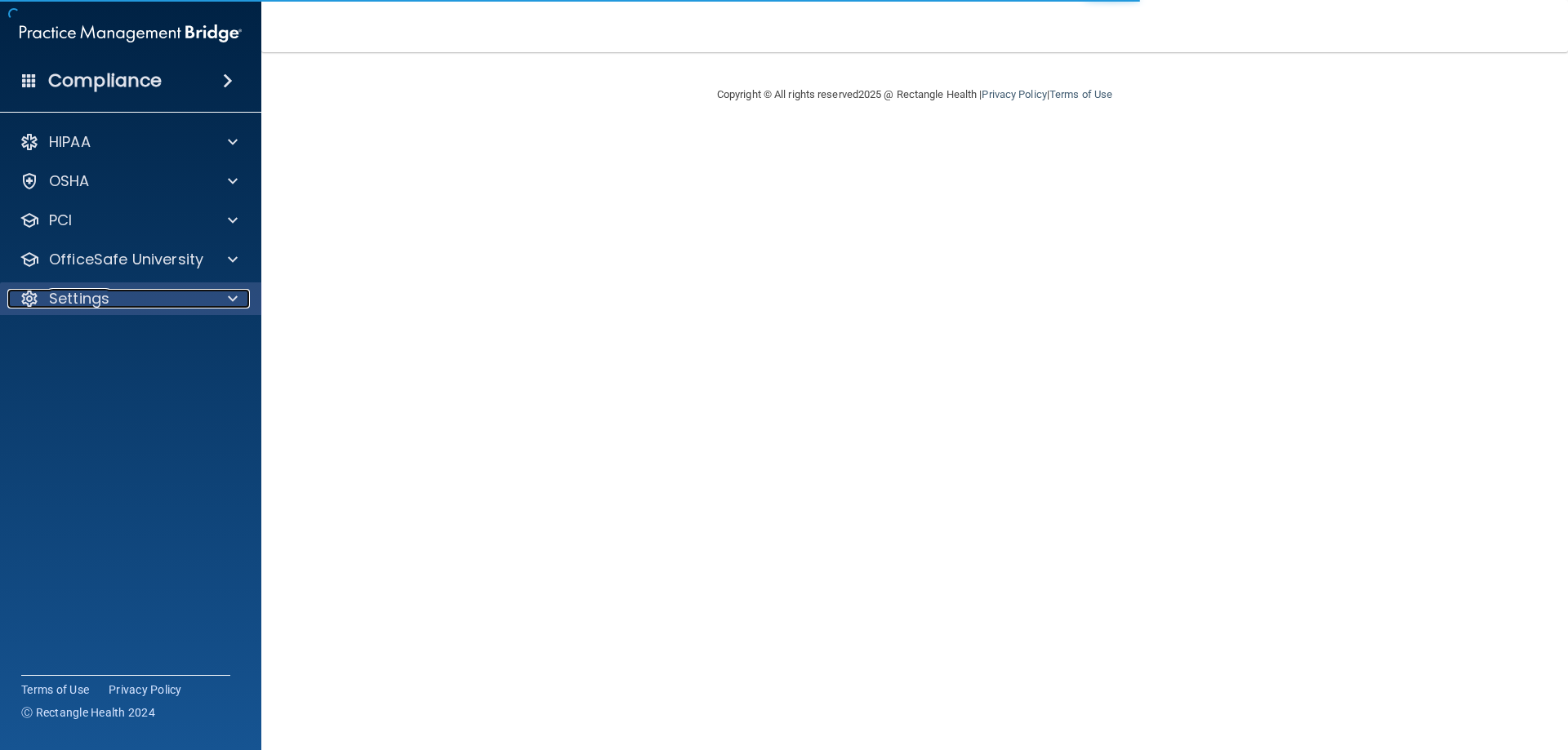
click at [158, 291] on div "Settings" at bounding box center [108, 299] width 202 height 19
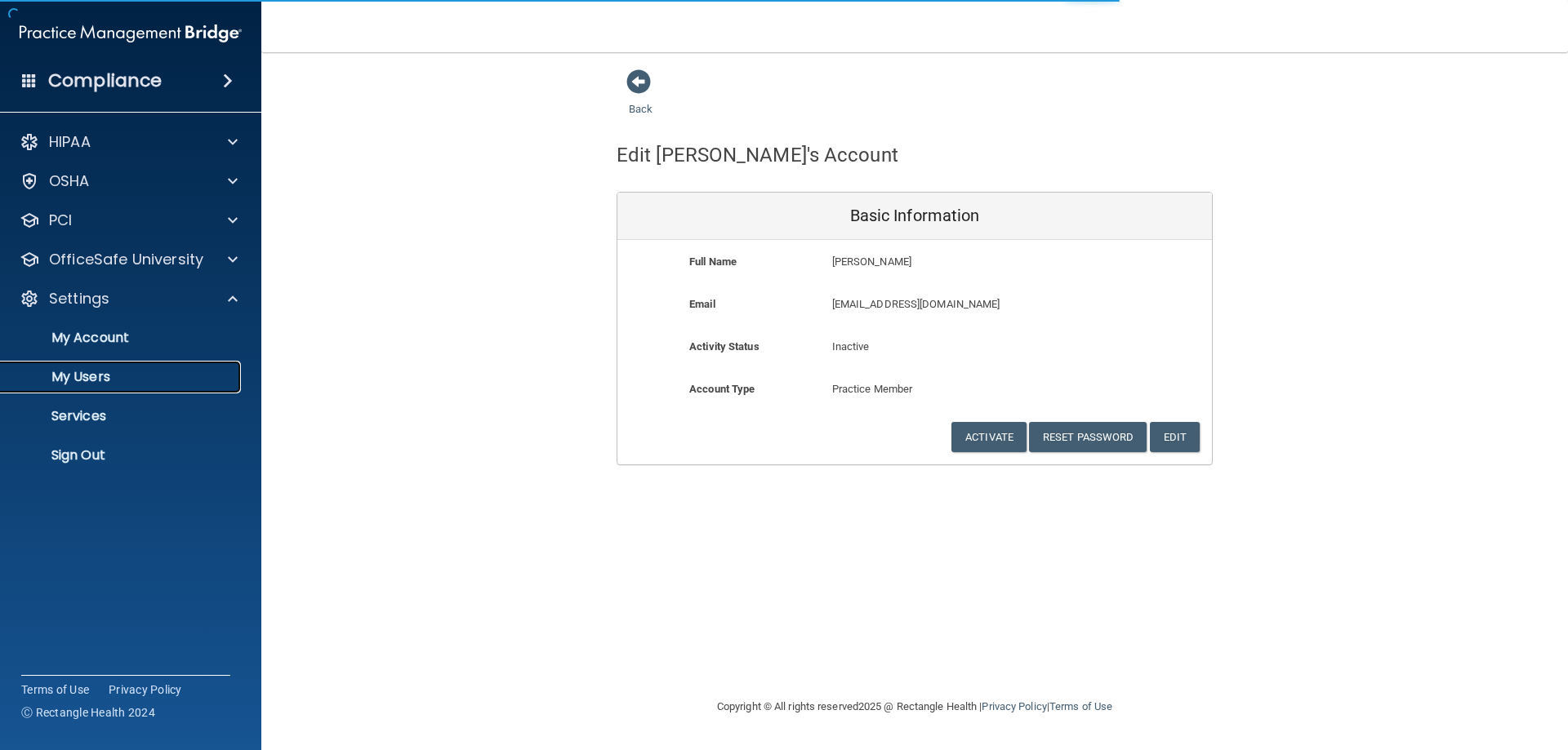
click at [135, 369] on p "My Users" at bounding box center [122, 377] width 223 height 16
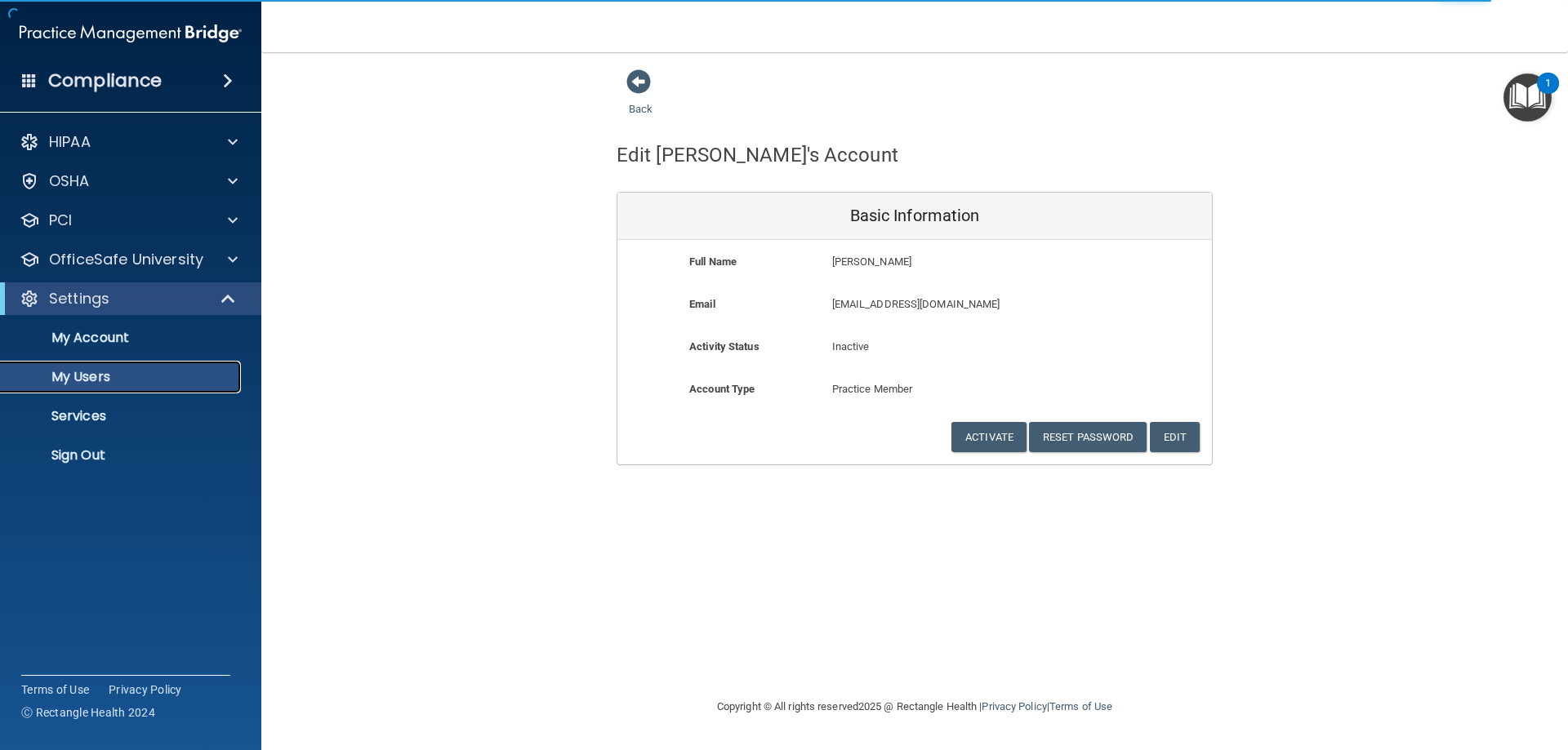
select select "20"
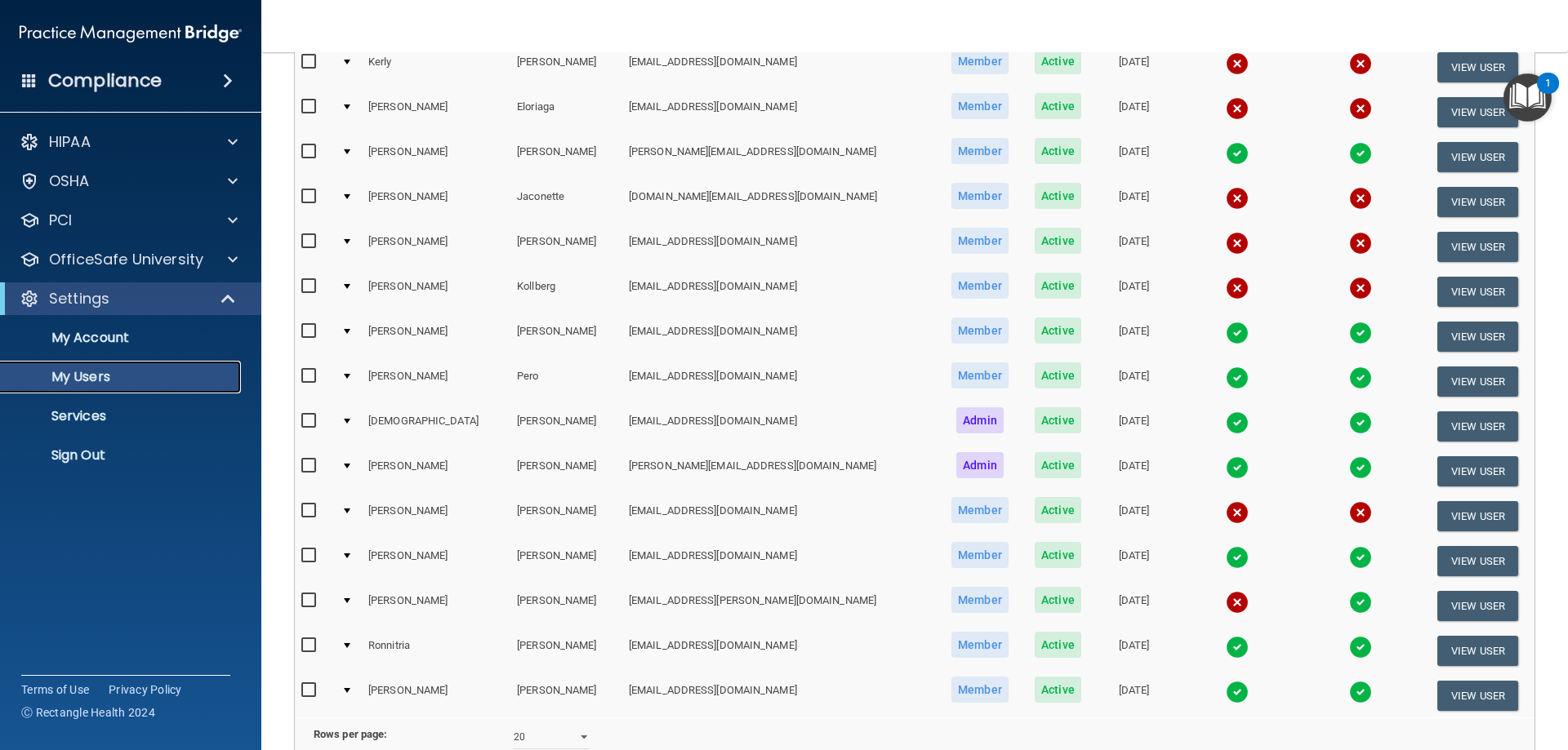
scroll to position [245, 0]
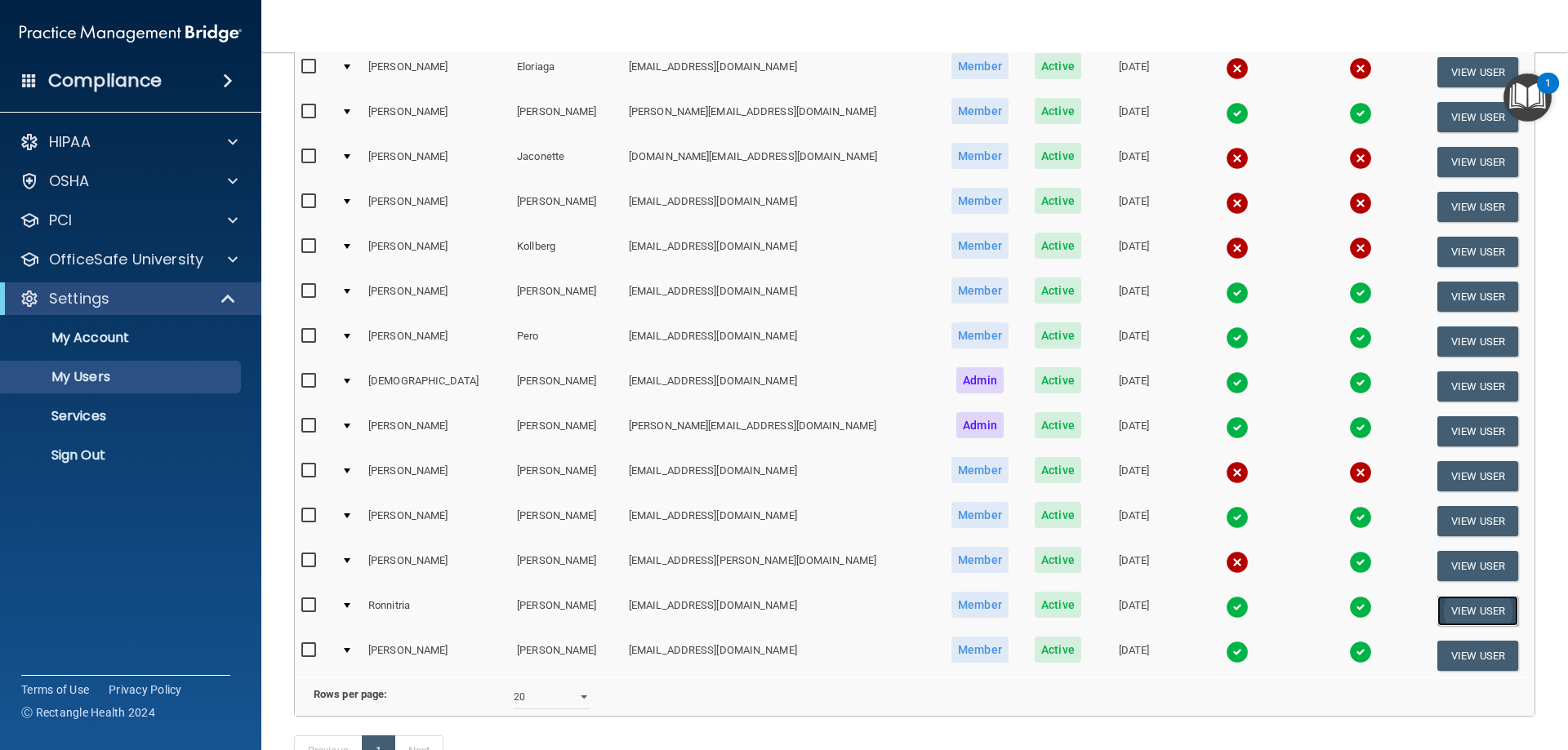
click at [1466, 607] on button "View User" at bounding box center [1477, 611] width 80 height 30
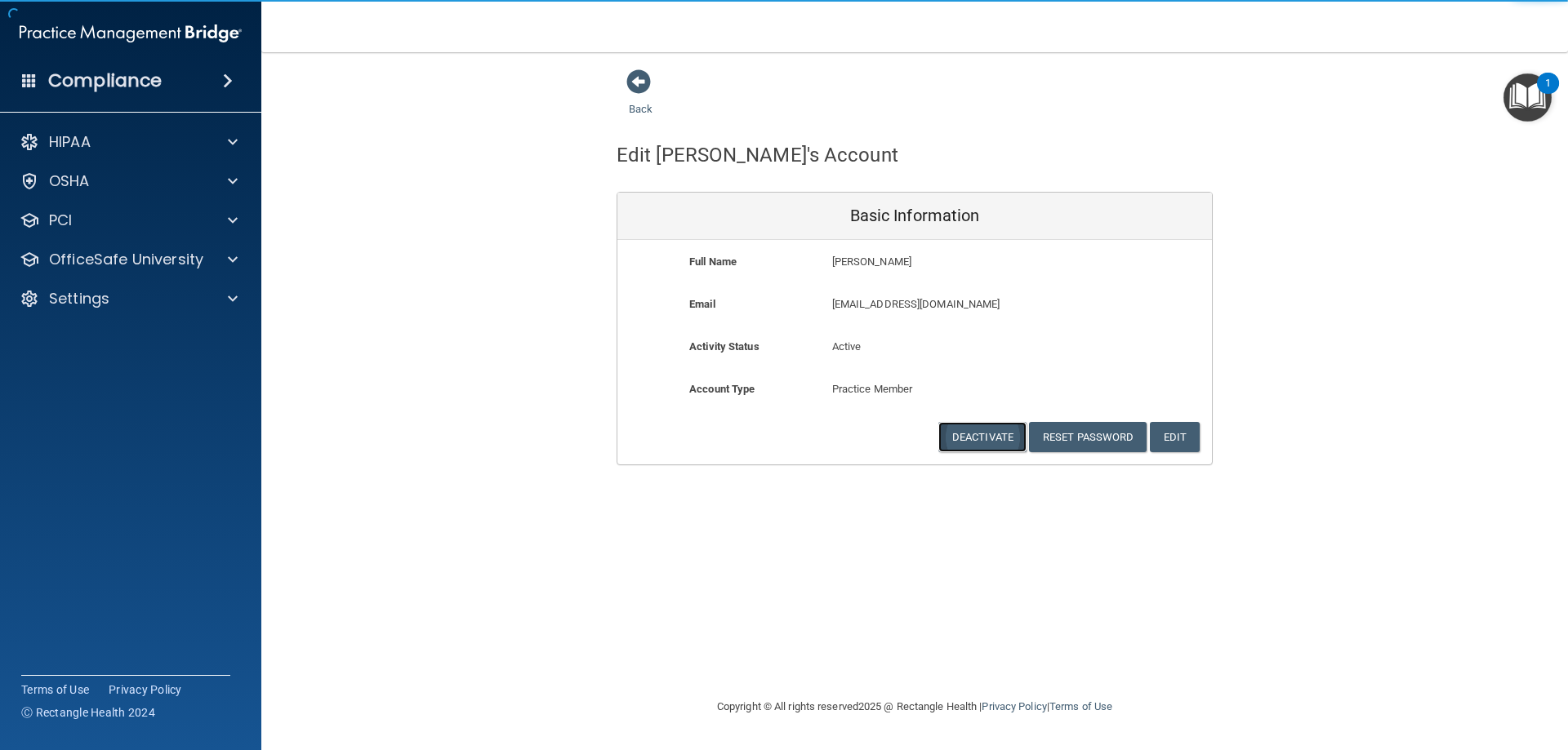
click at [984, 426] on button "Deactivate" at bounding box center [983, 437] width 88 height 30
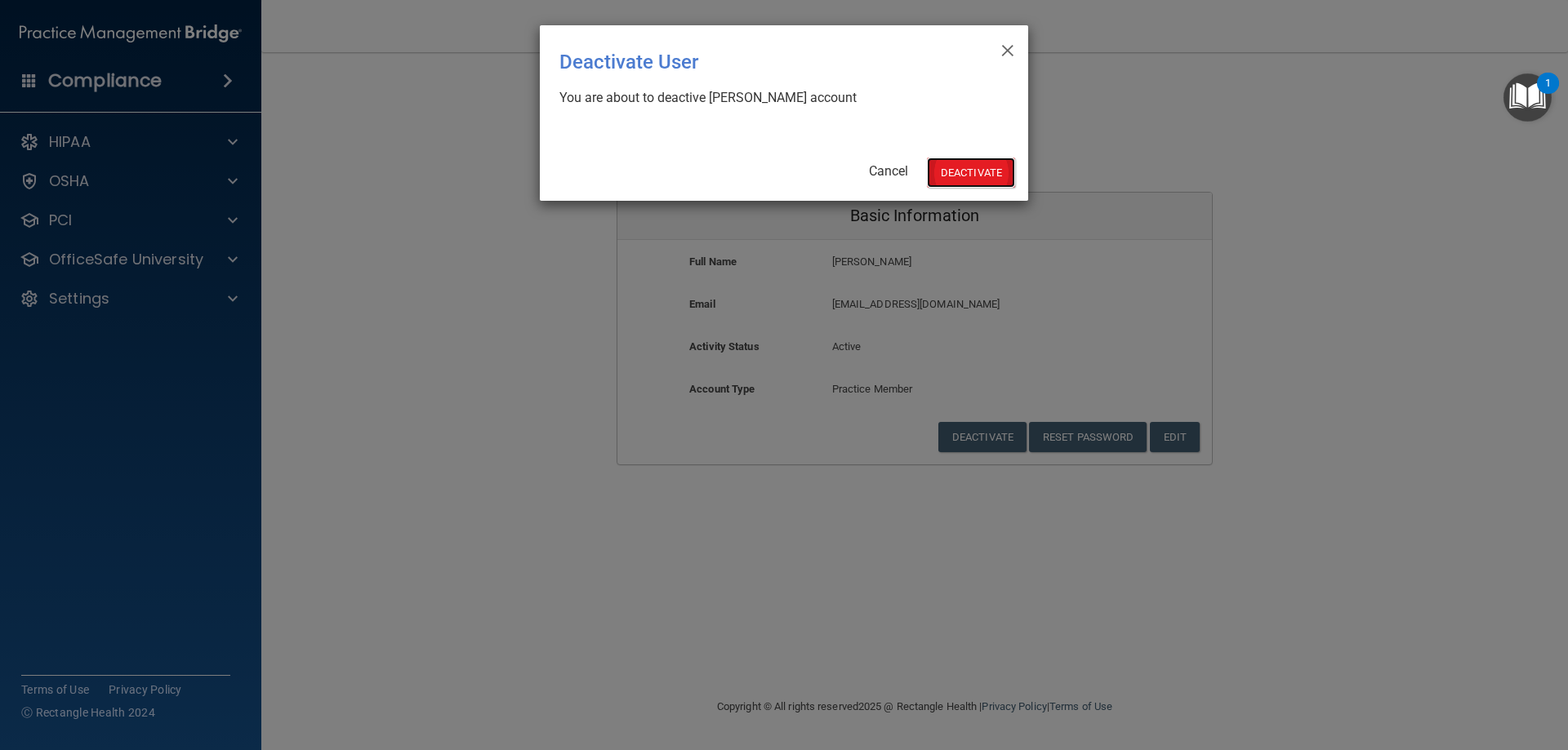
click at [952, 163] on button "Deactivate" at bounding box center [971, 172] width 88 height 30
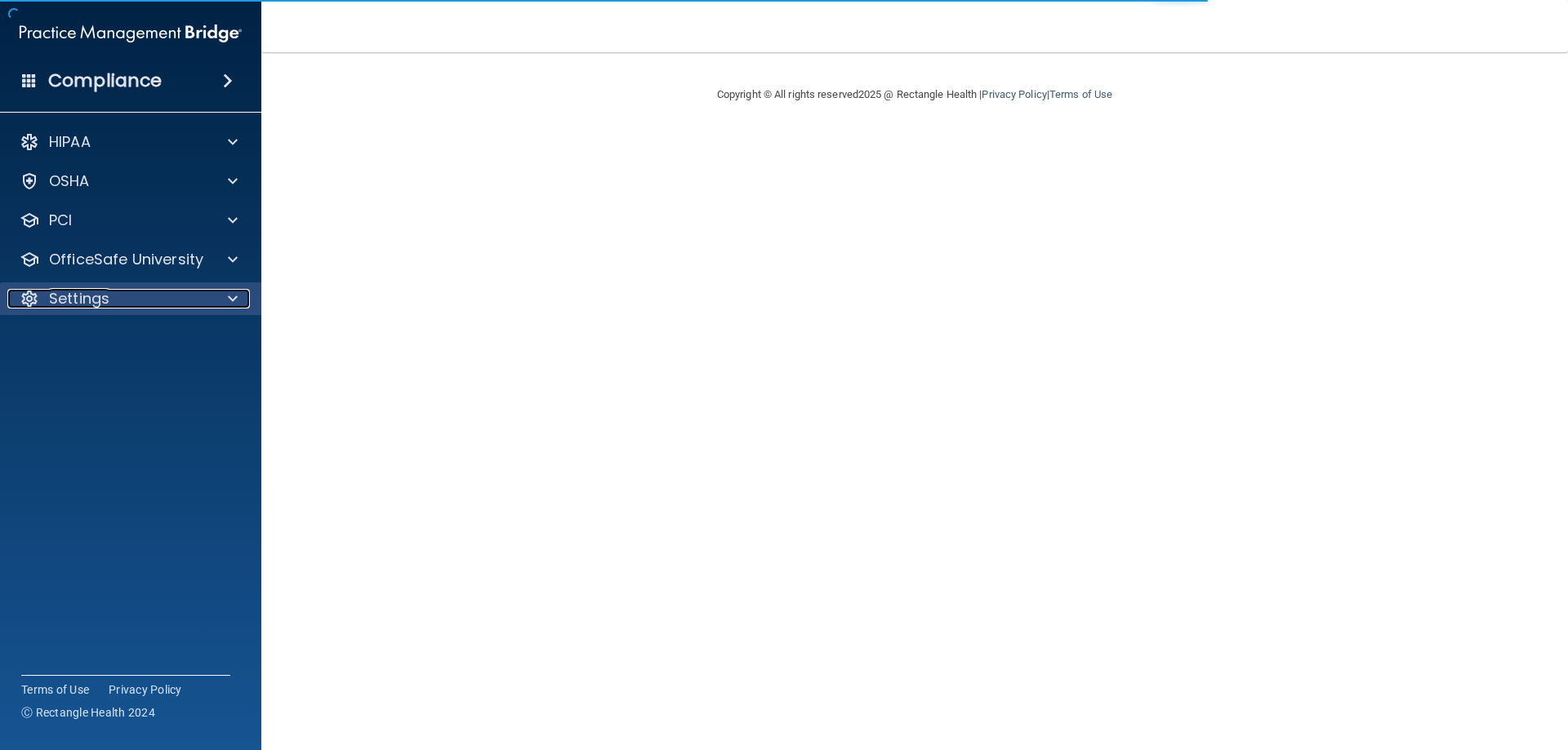
click at [249, 290] on div at bounding box center [230, 299] width 41 height 19
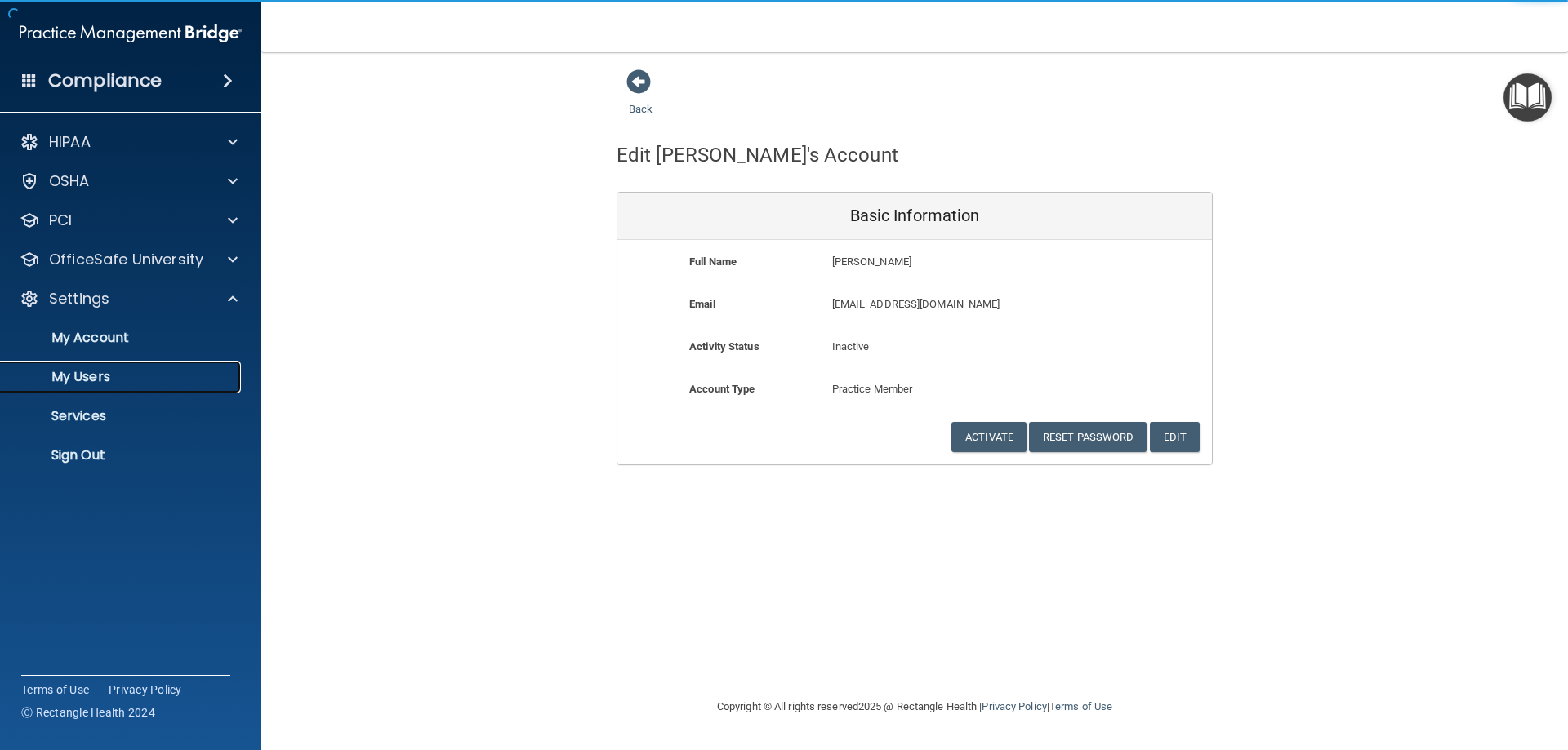
click at [190, 374] on p "My Users" at bounding box center [122, 377] width 223 height 16
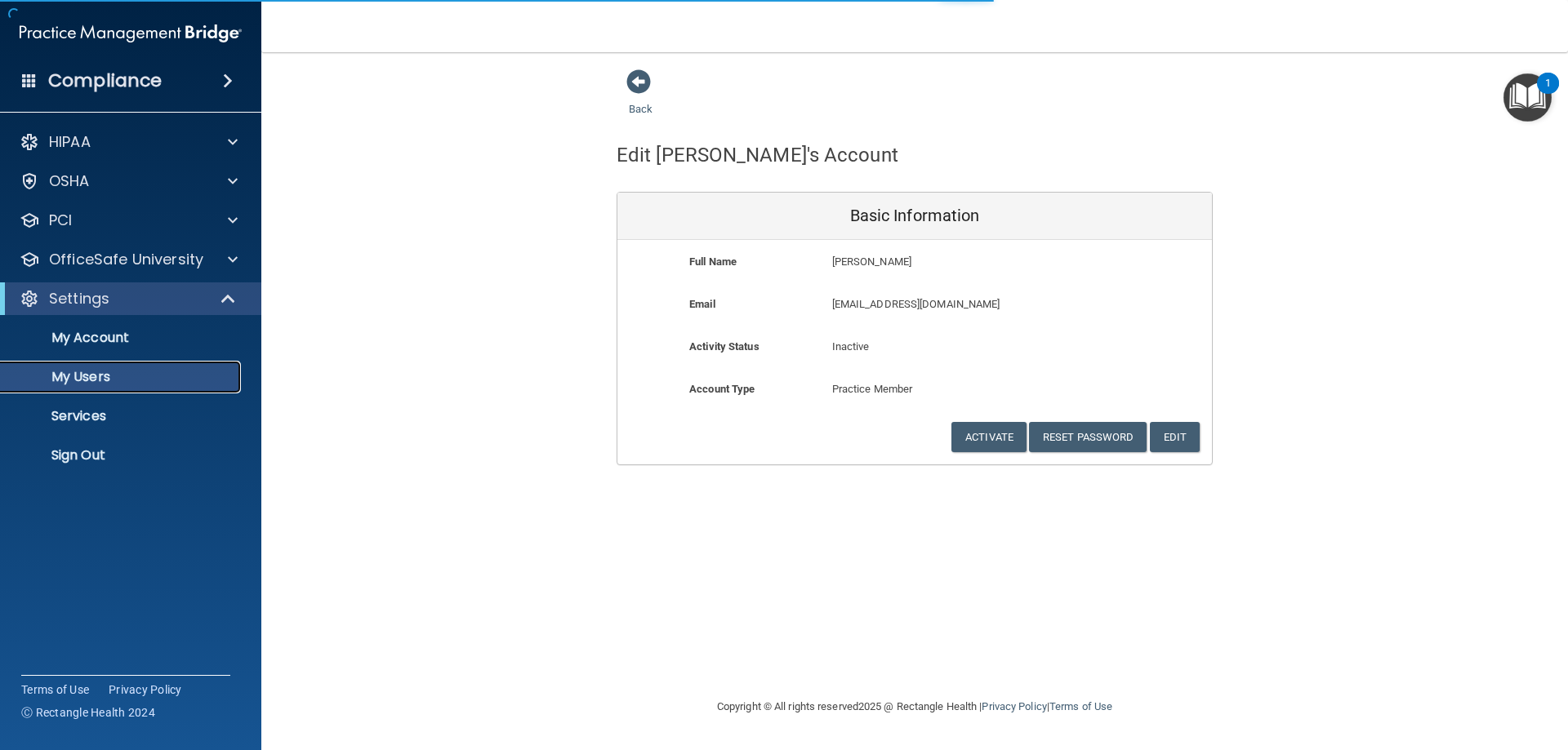
select select "20"
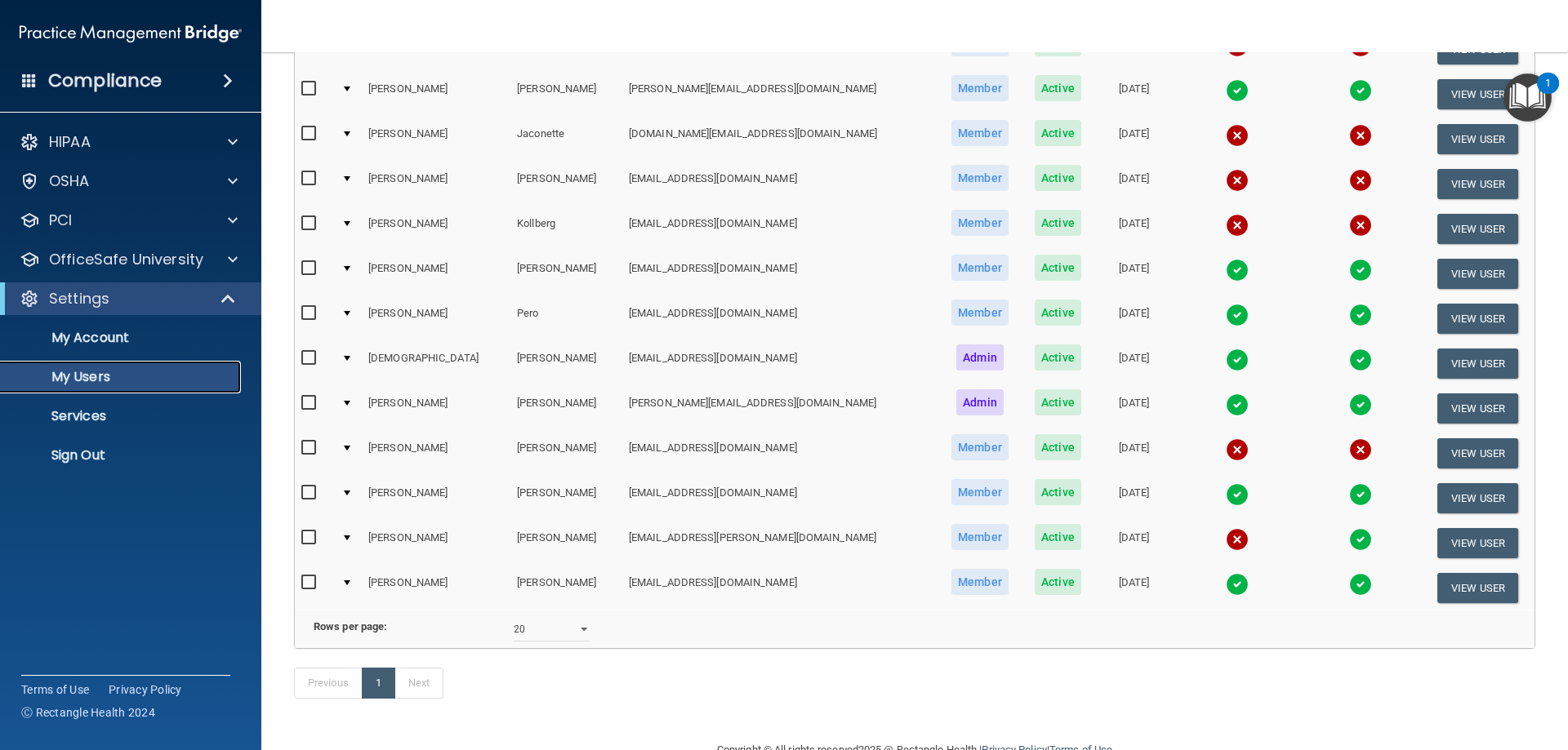
scroll to position [327, 0]
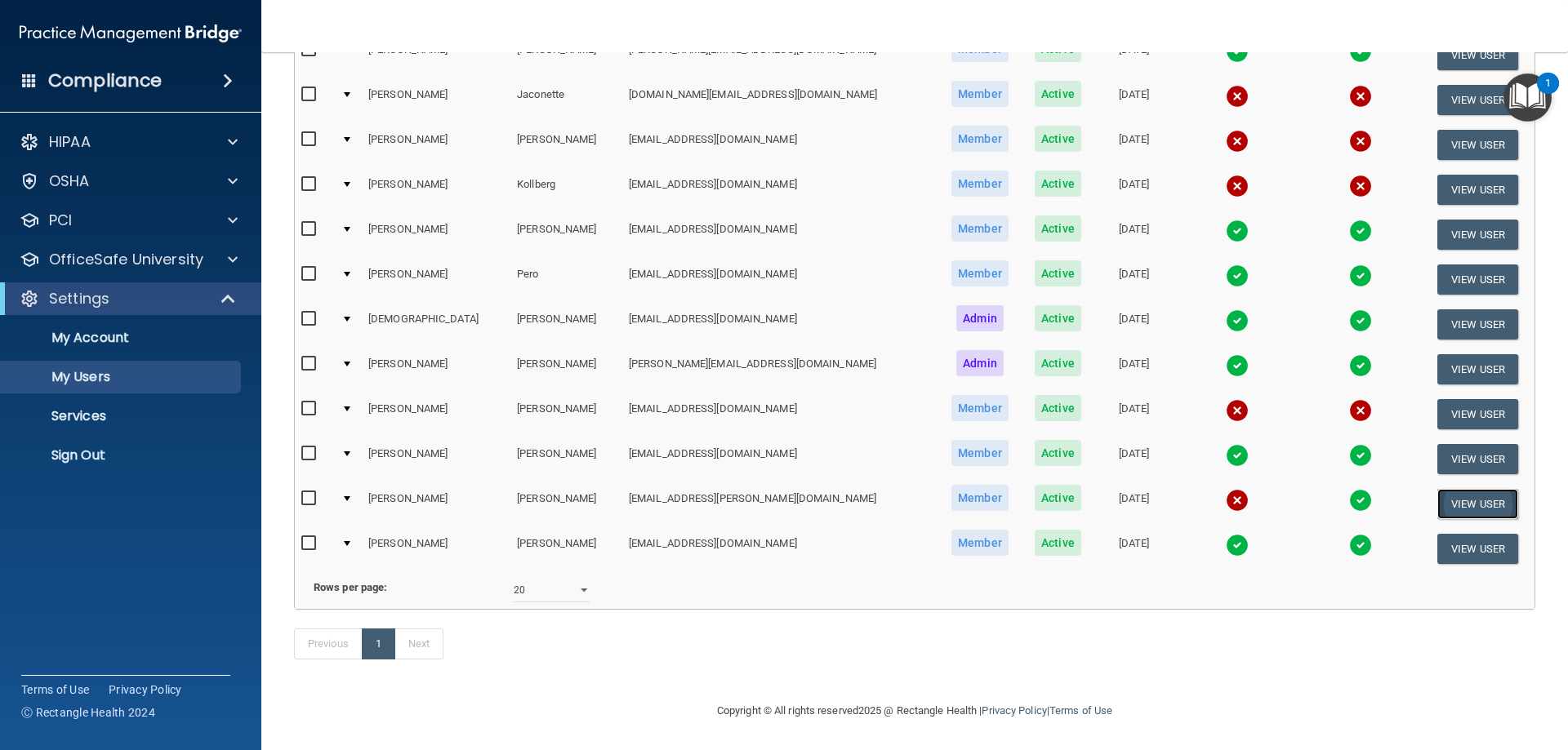
click at [1465, 489] on button "View User" at bounding box center [1477, 504] width 80 height 30
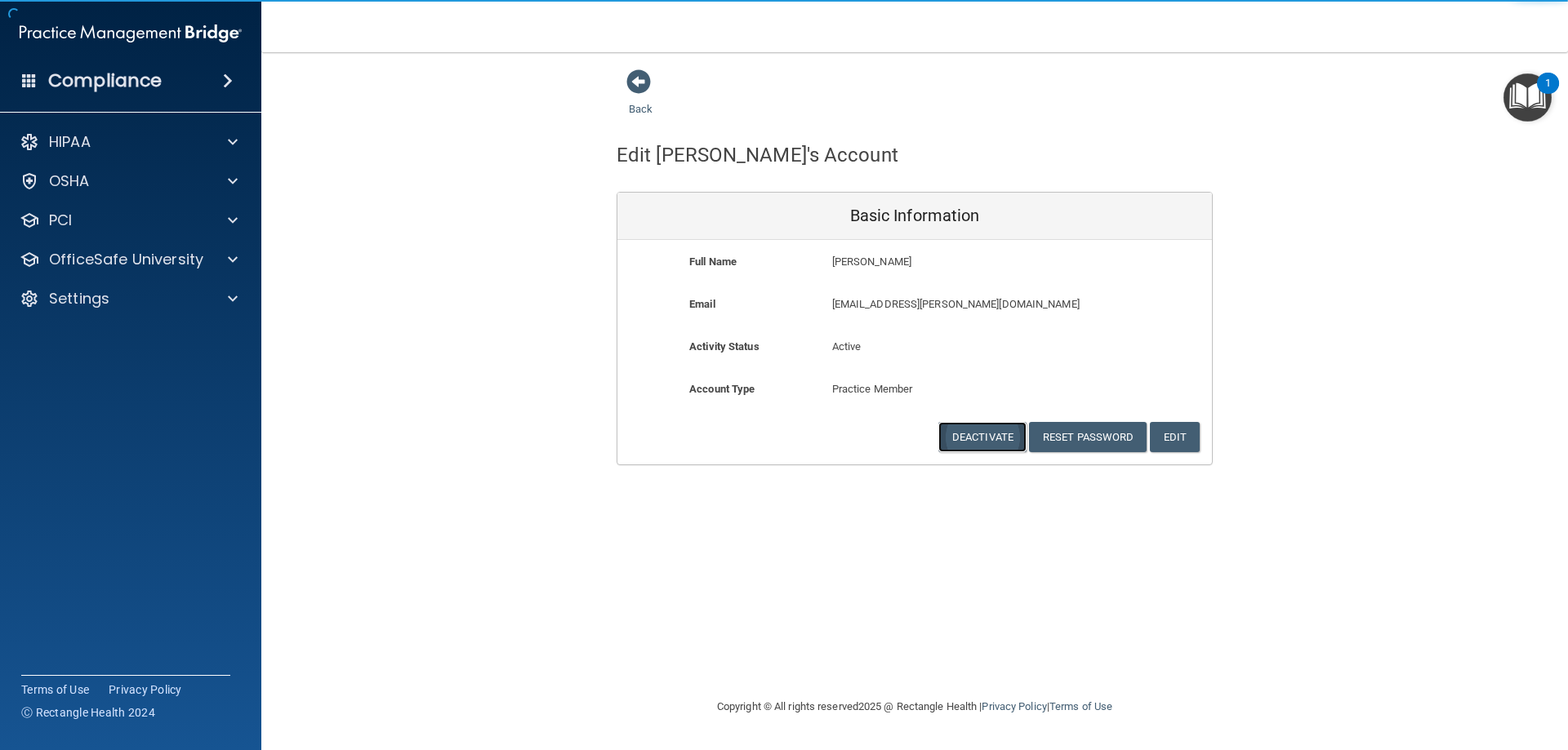
click at [966, 437] on button "Deactivate" at bounding box center [983, 437] width 88 height 30
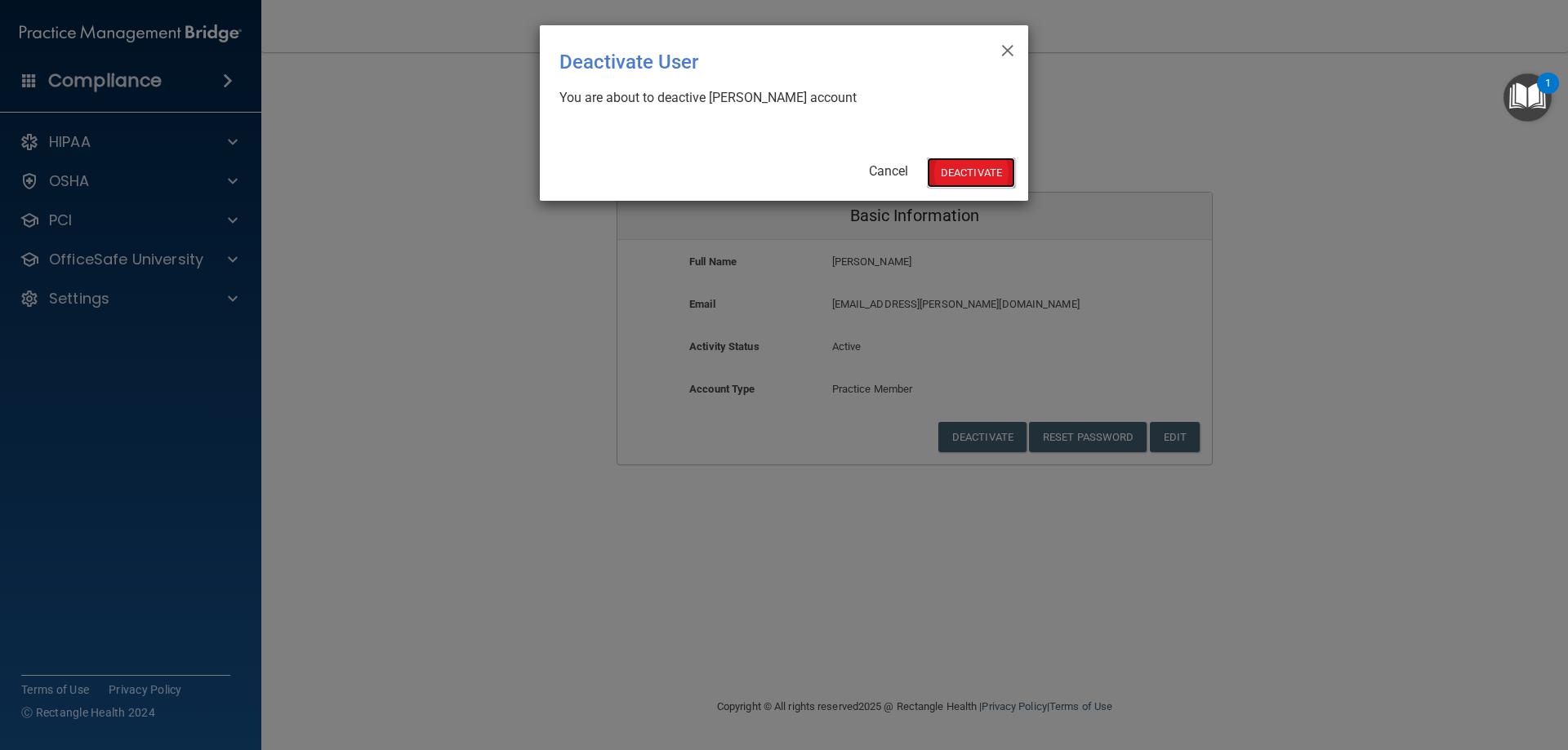
click at [962, 177] on button "Deactivate" at bounding box center [971, 172] width 88 height 30
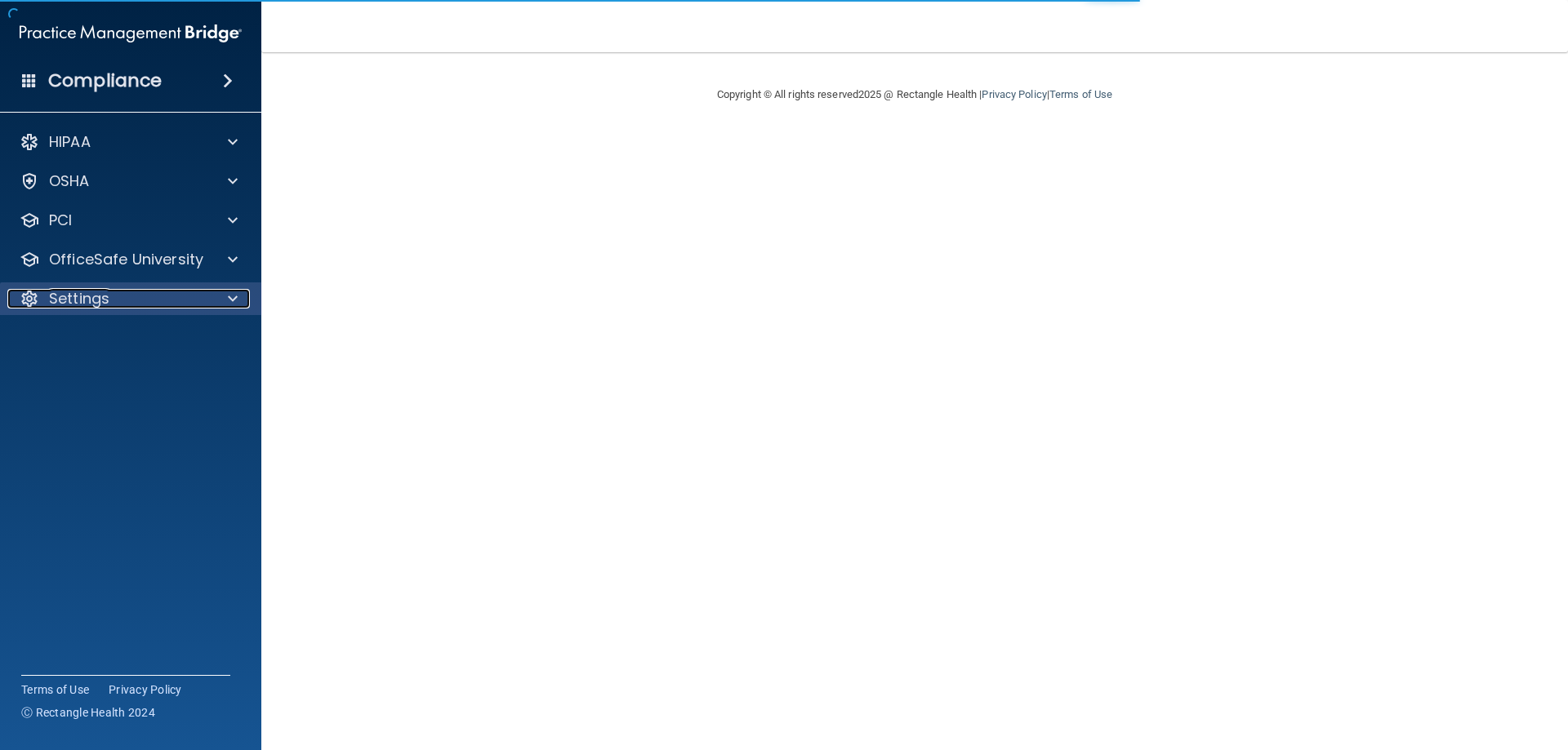
click at [129, 299] on div "Settings" at bounding box center [108, 299] width 202 height 19
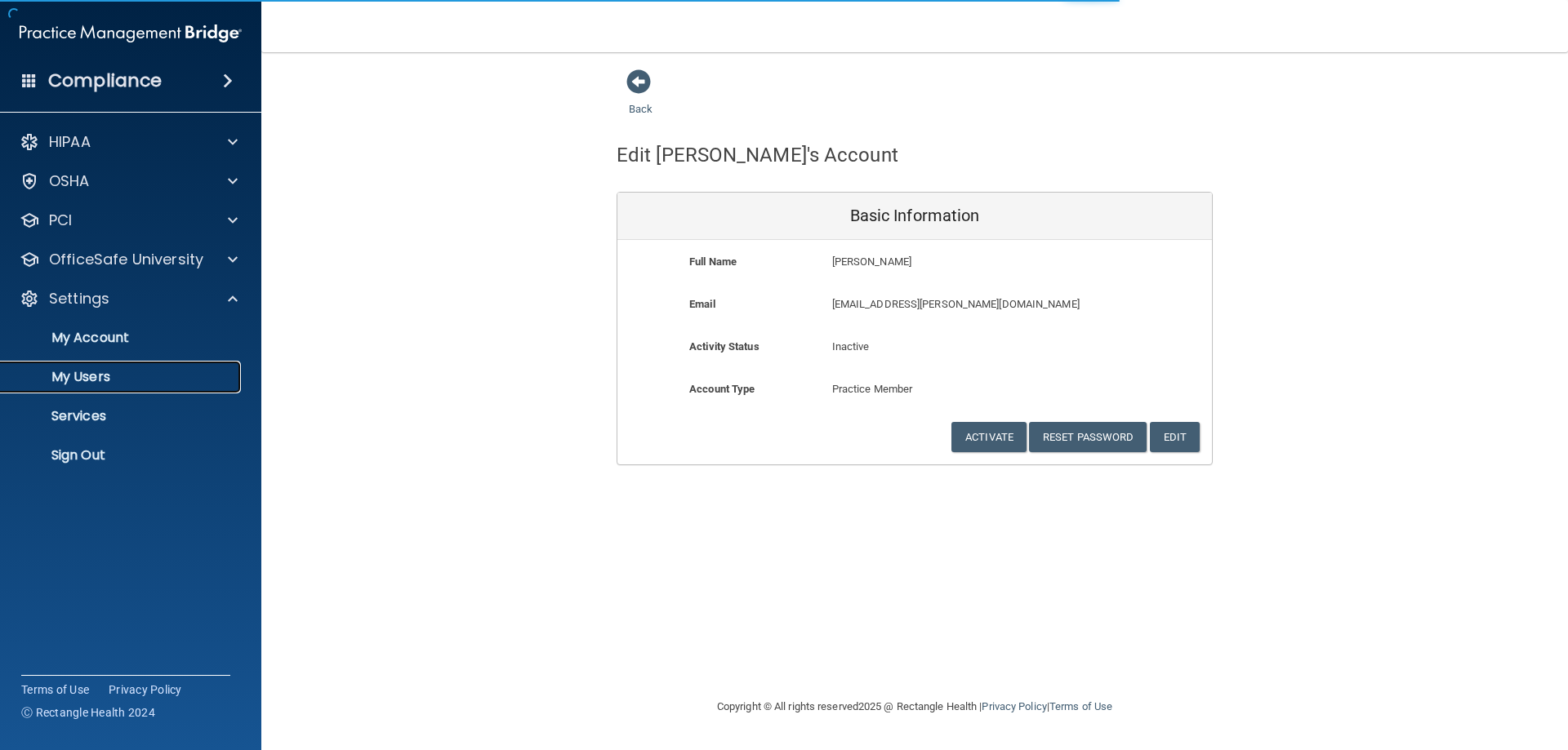
click at [119, 381] on p "My Users" at bounding box center [122, 377] width 223 height 16
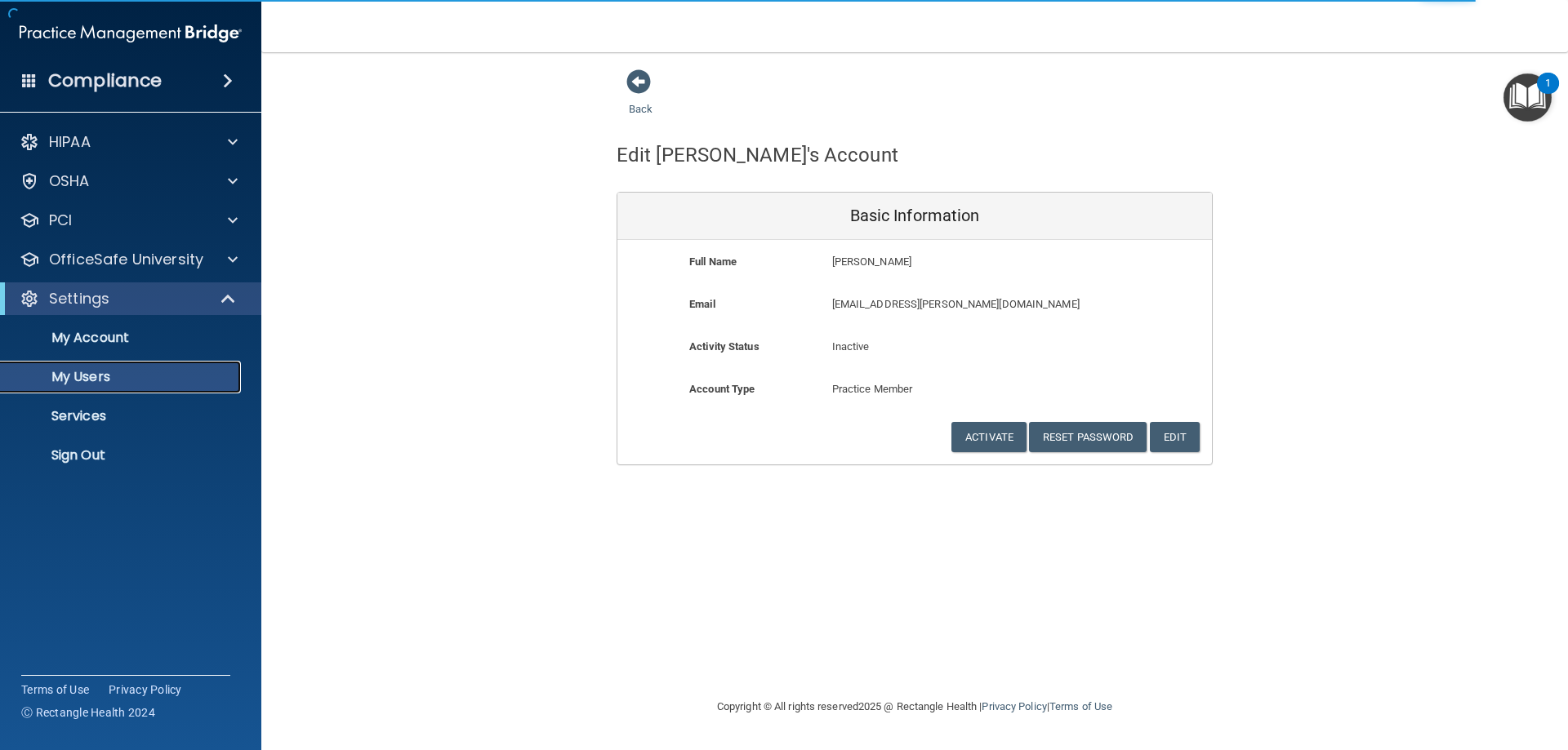
select select "20"
